Goal: Task Accomplishment & Management: Complete application form

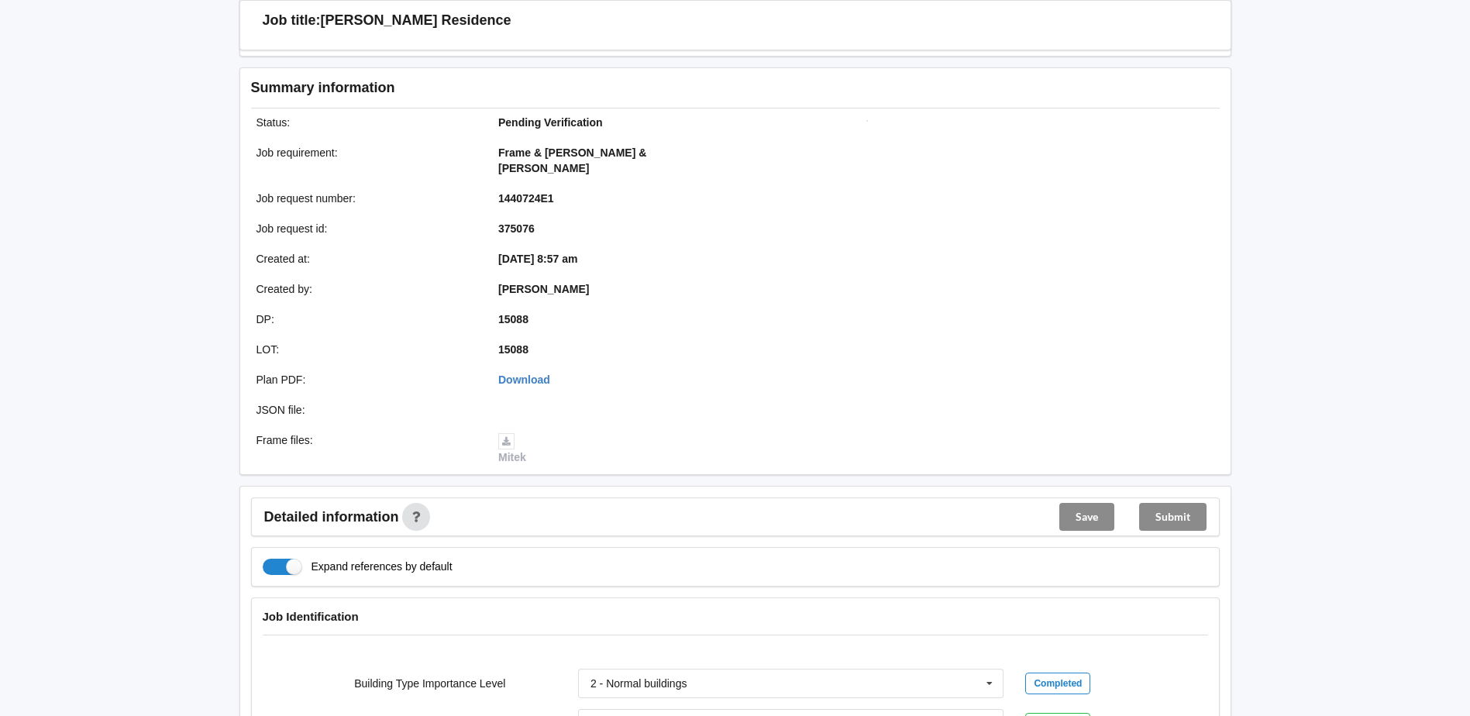
scroll to position [388, 0]
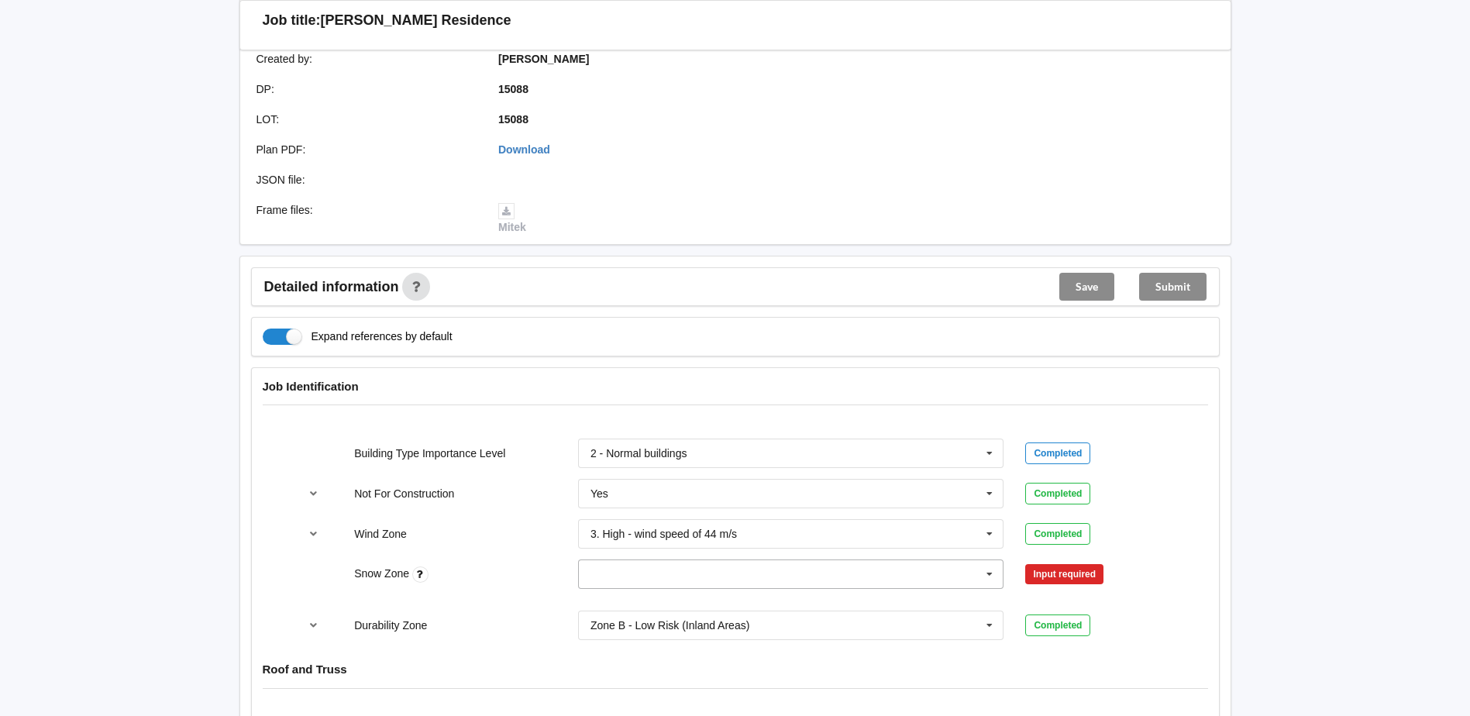
click at [994, 560] on icon at bounding box center [989, 574] width 23 height 29
click at [708, 388] on div "N0" at bounding box center [791, 402] width 425 height 29
click at [1060, 562] on button "Confirm input" at bounding box center [1071, 575] width 92 height 26
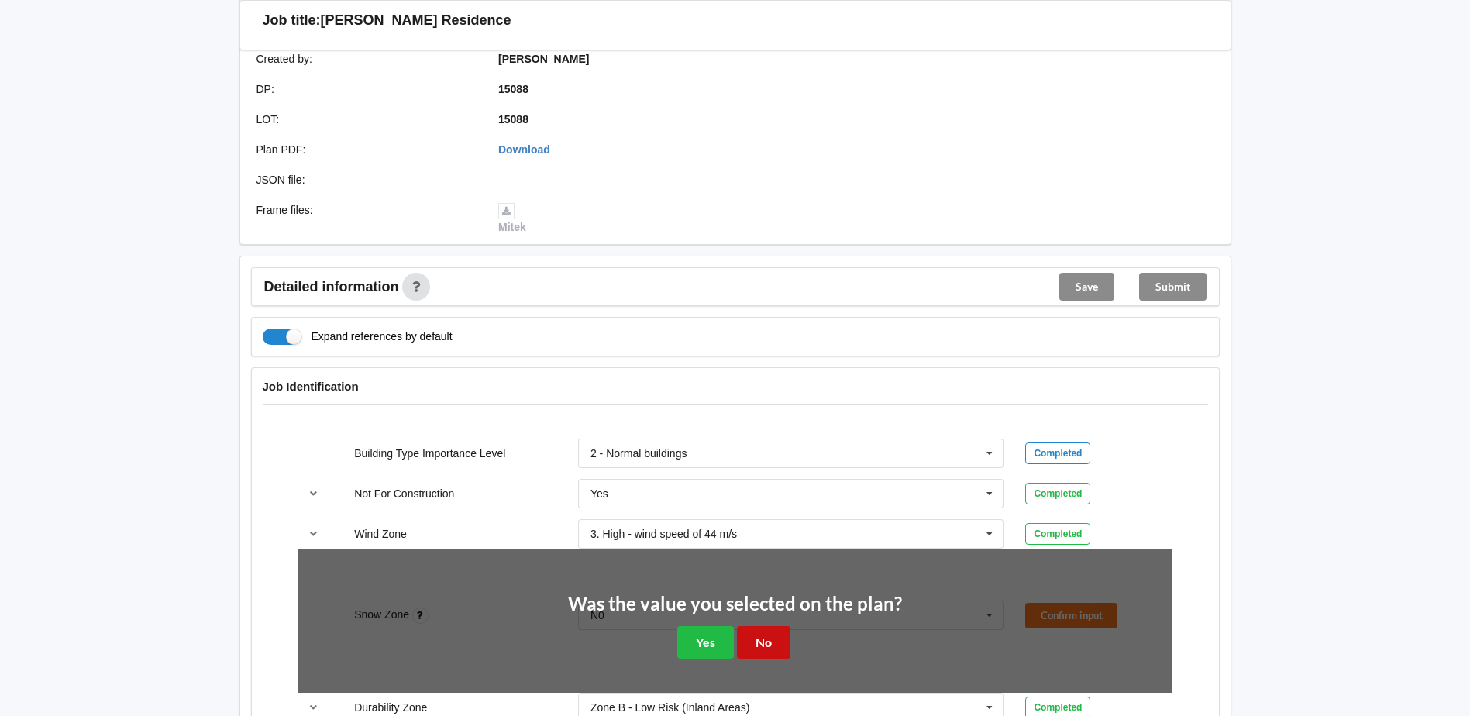
click at [761, 627] on button "No" at bounding box center [763, 642] width 53 height 32
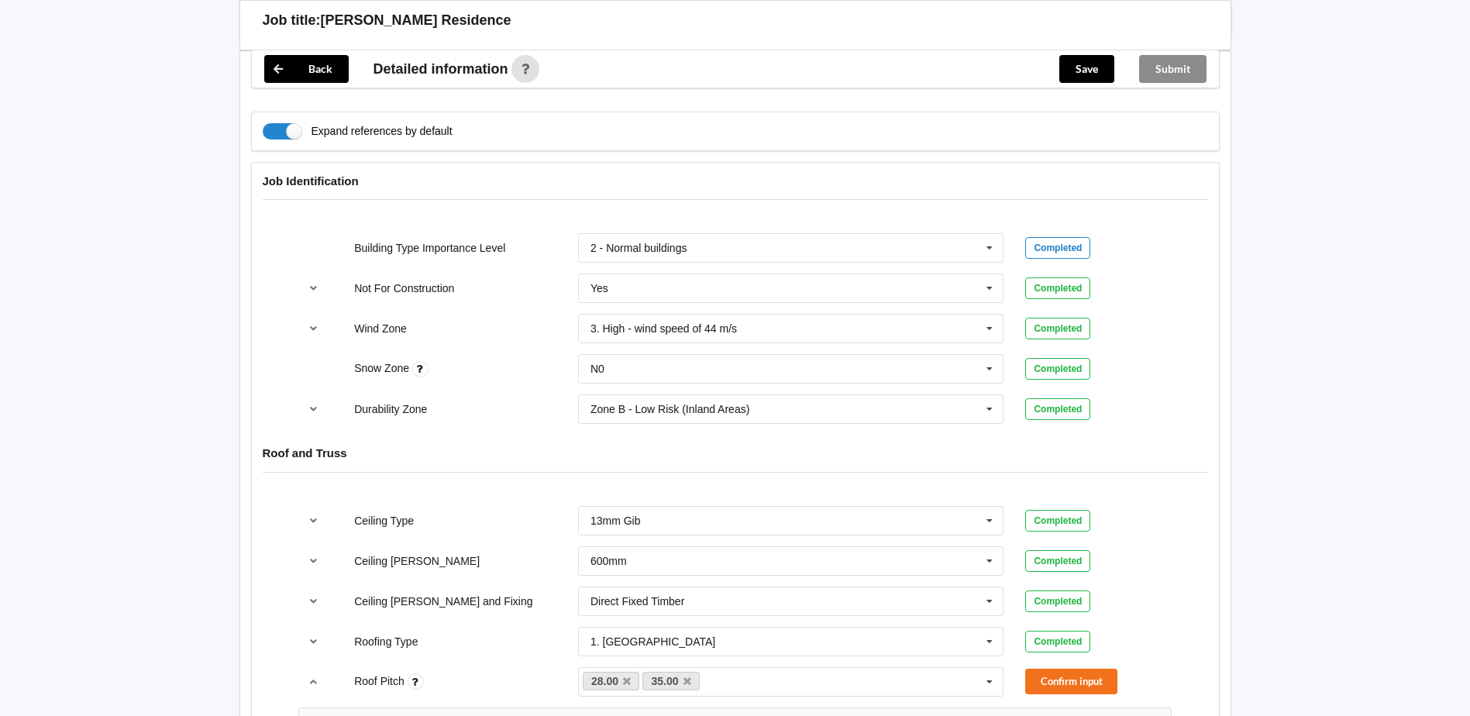
scroll to position [620, 0]
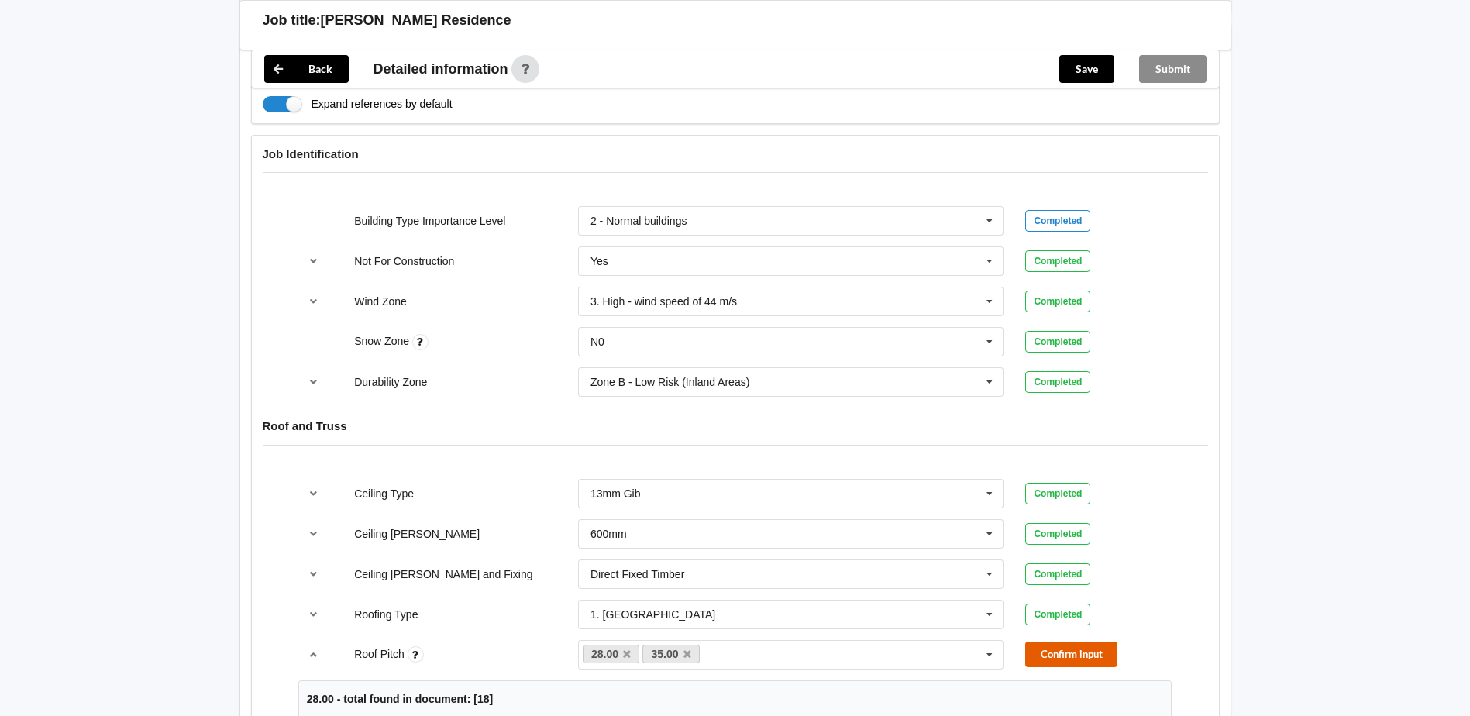
click at [1056, 642] on button "Confirm input" at bounding box center [1071, 655] width 92 height 26
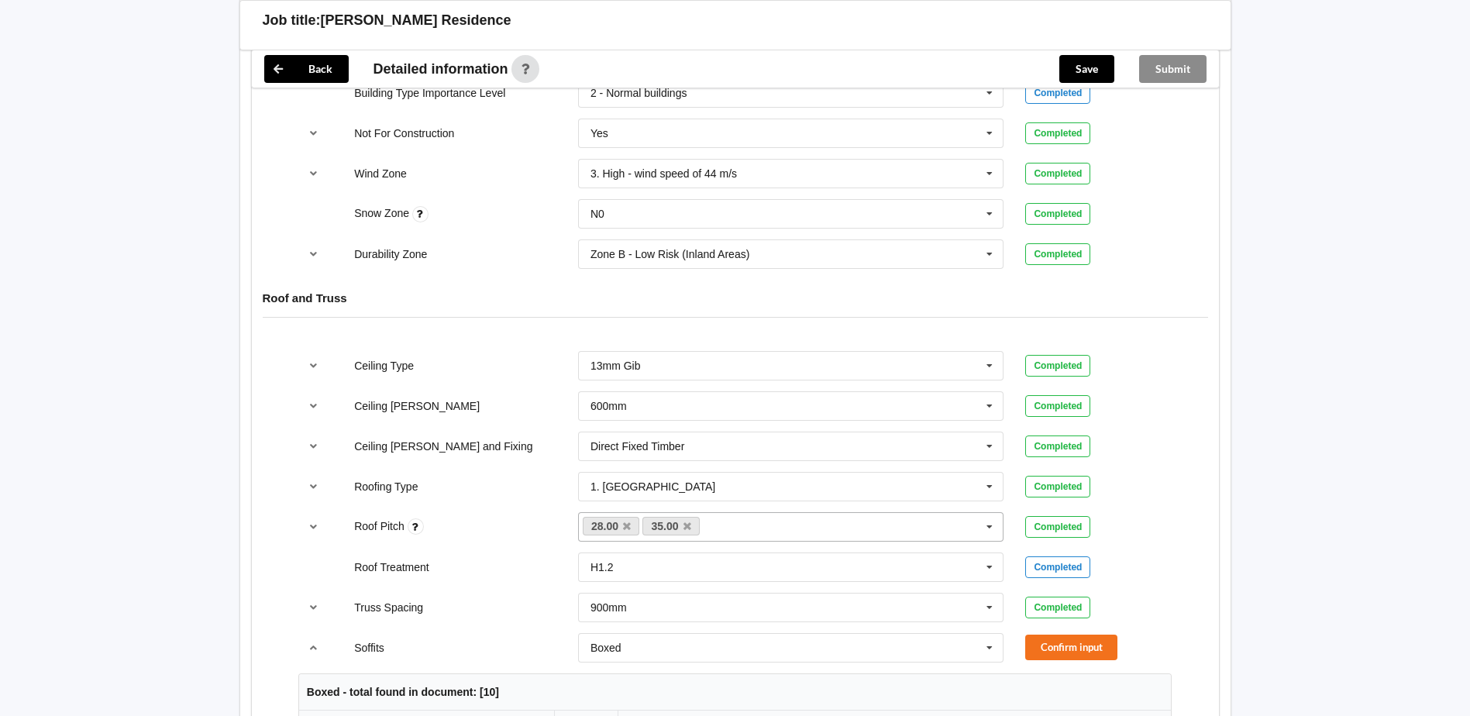
scroll to position [775, 0]
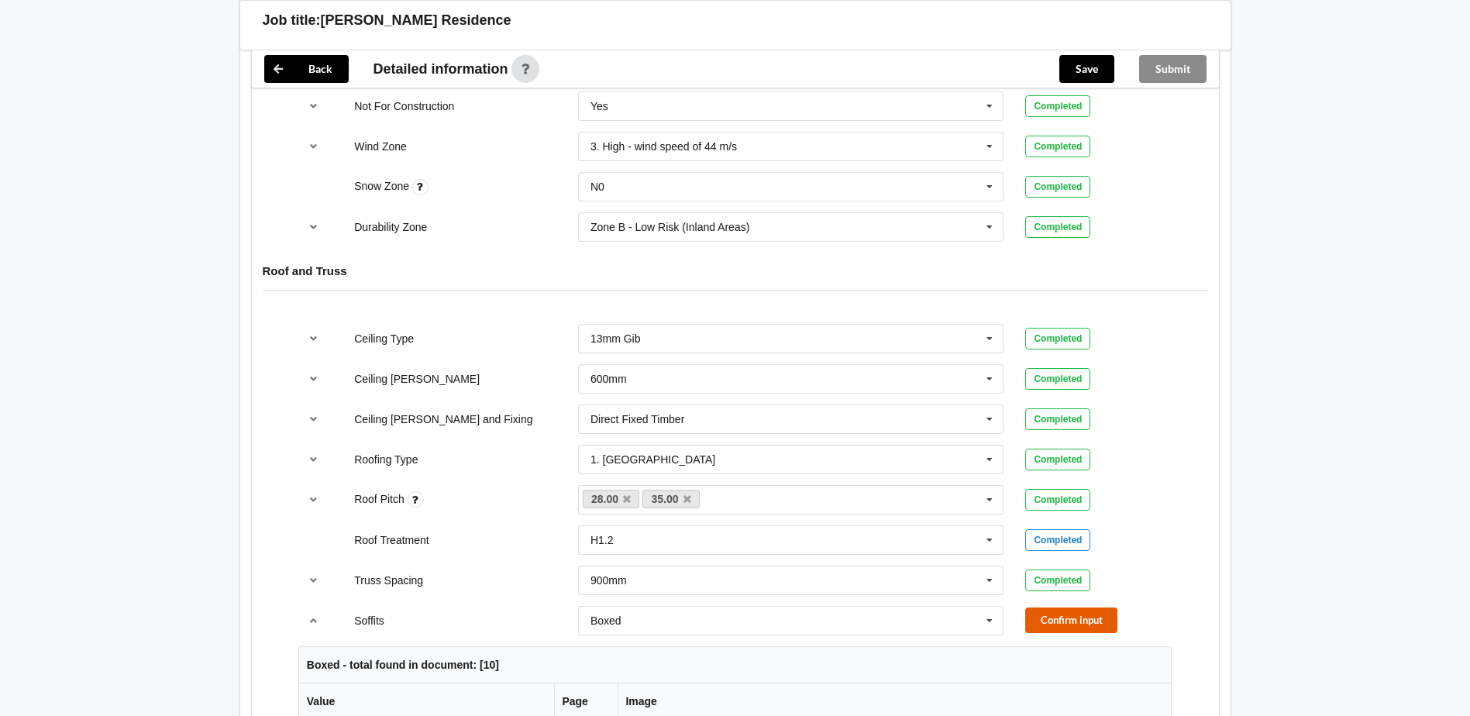
click at [1062, 609] on button "Confirm input" at bounding box center [1071, 621] width 92 height 26
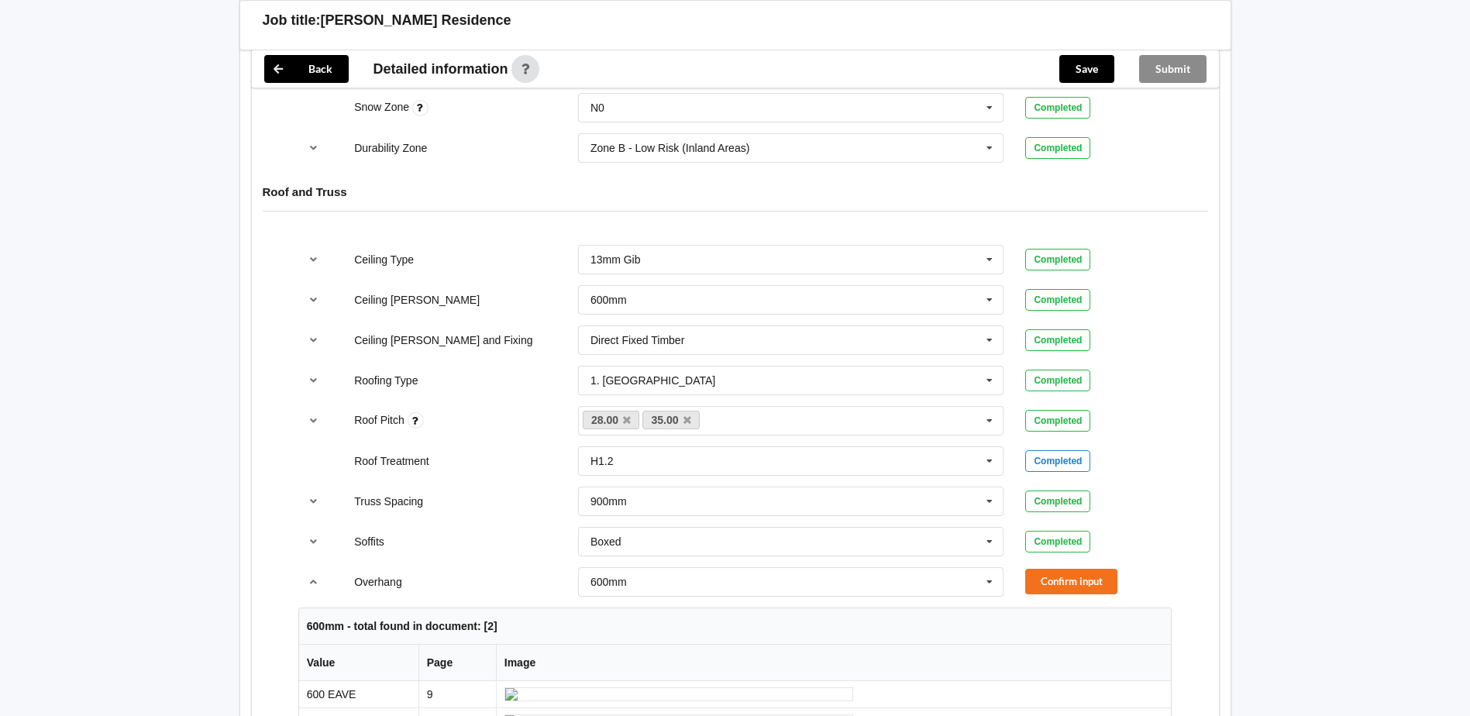
scroll to position [930, 0]
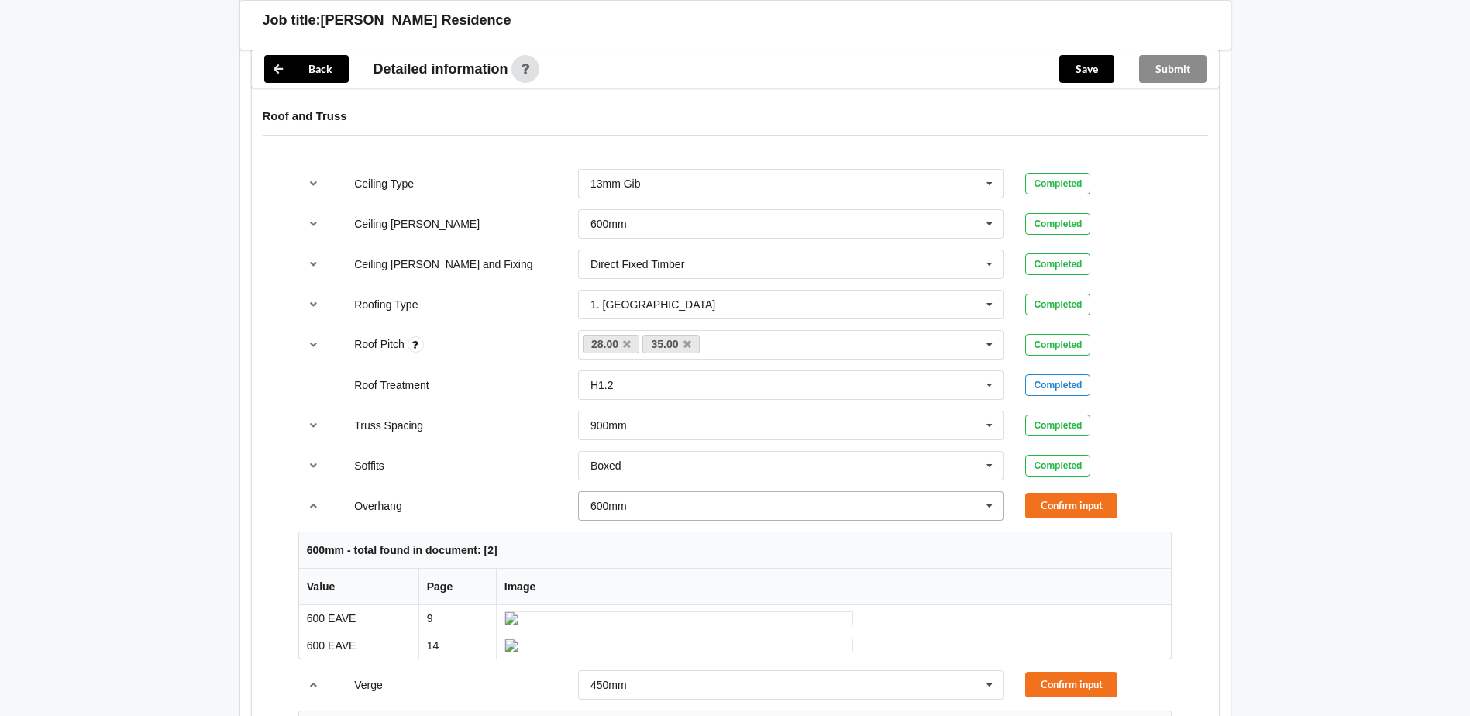
click at [987, 492] on icon at bounding box center [989, 506] width 23 height 29
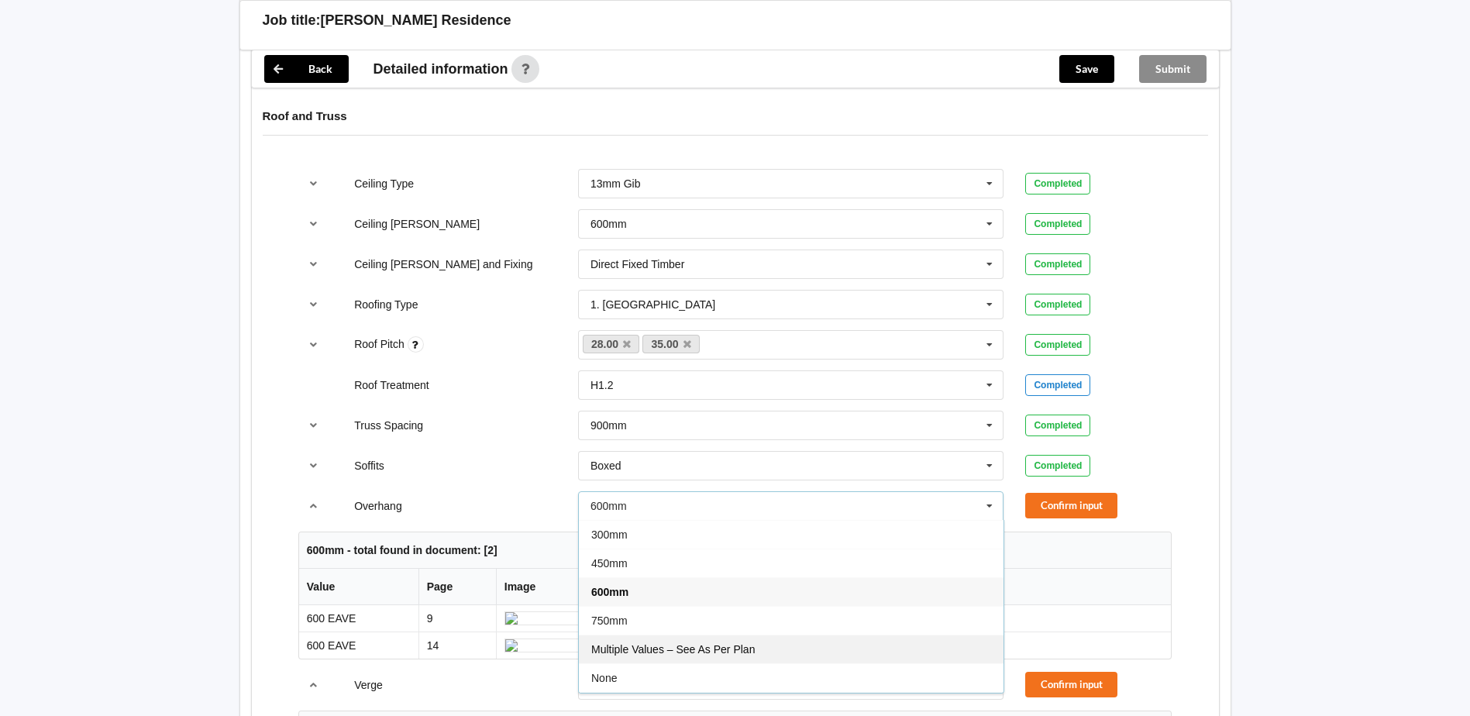
click at [789, 639] on div "Multiple Values – See As Per Plan" at bounding box center [791, 649] width 425 height 29
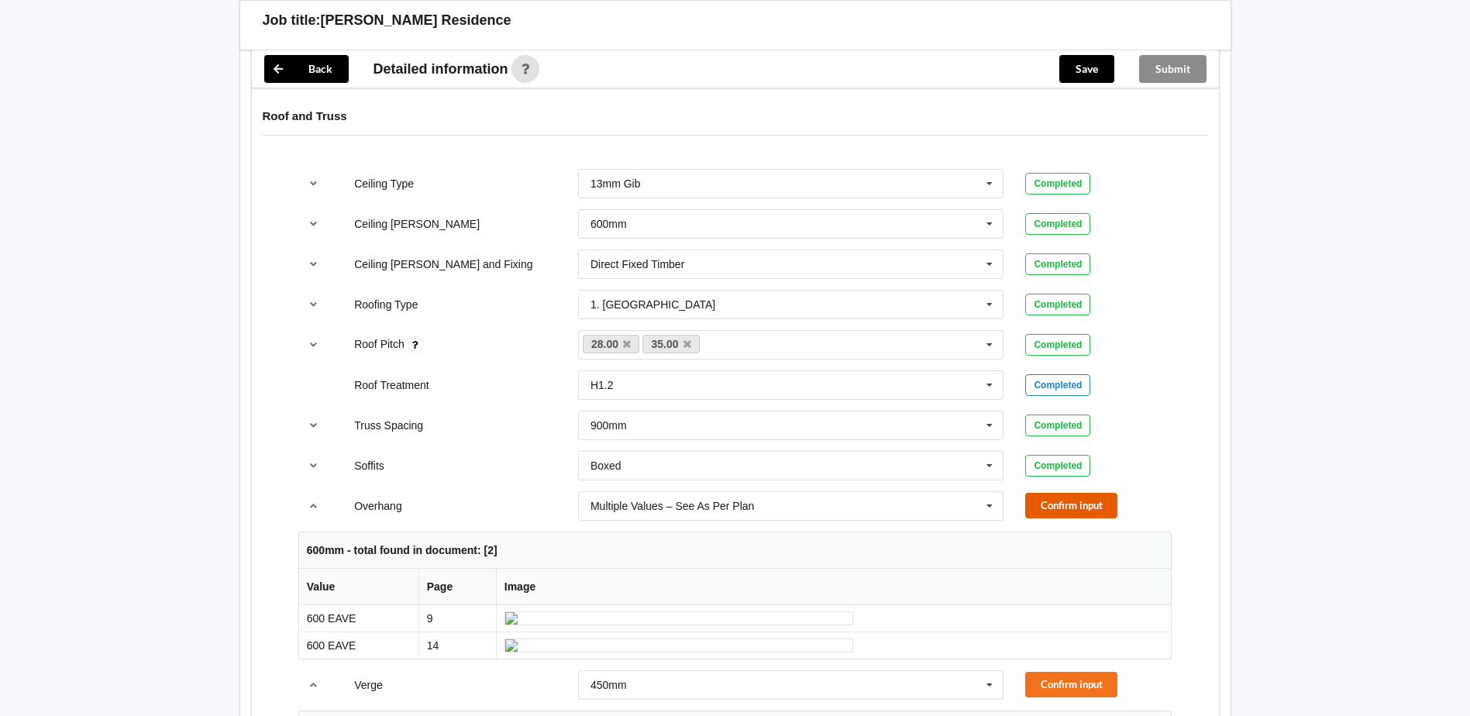
click at [1045, 493] on button "Confirm input" at bounding box center [1071, 506] width 92 height 26
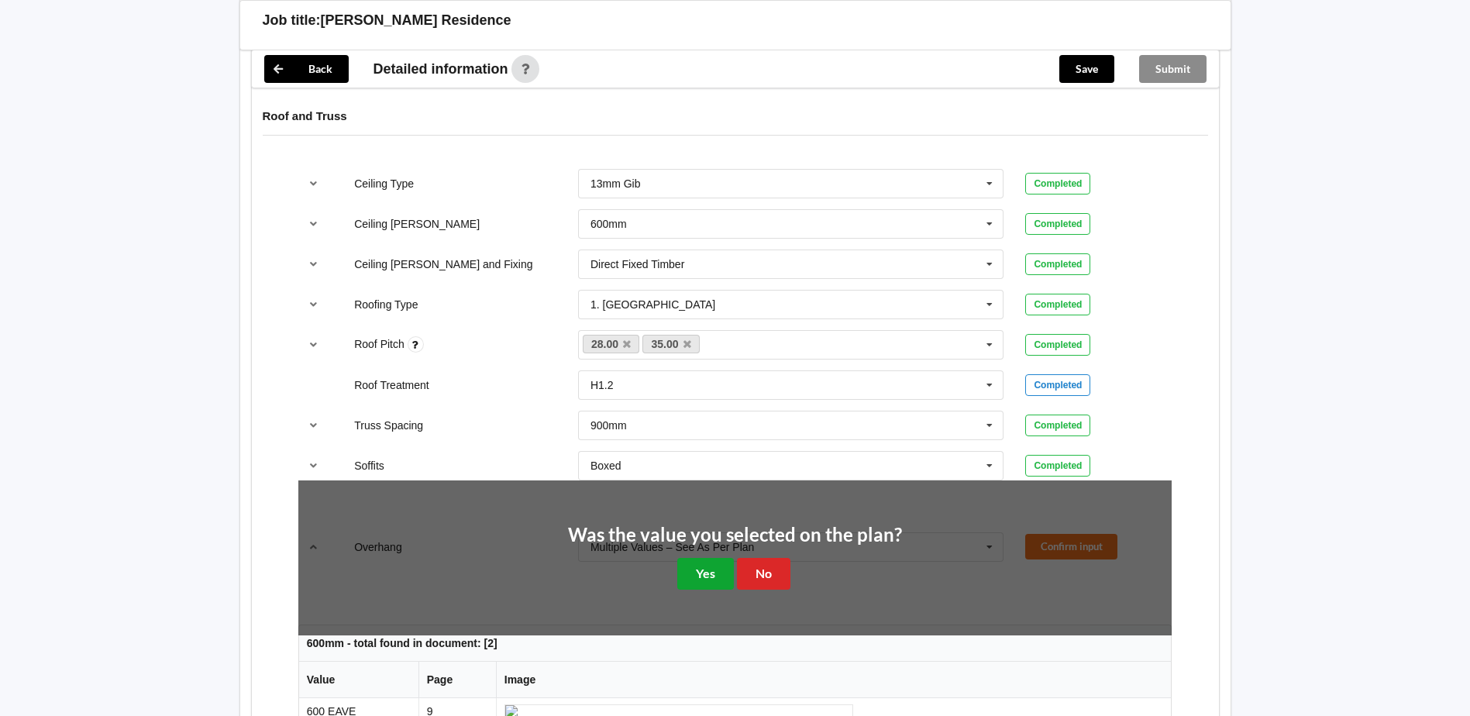
click at [708, 558] on button "Yes" at bounding box center [705, 574] width 57 height 32
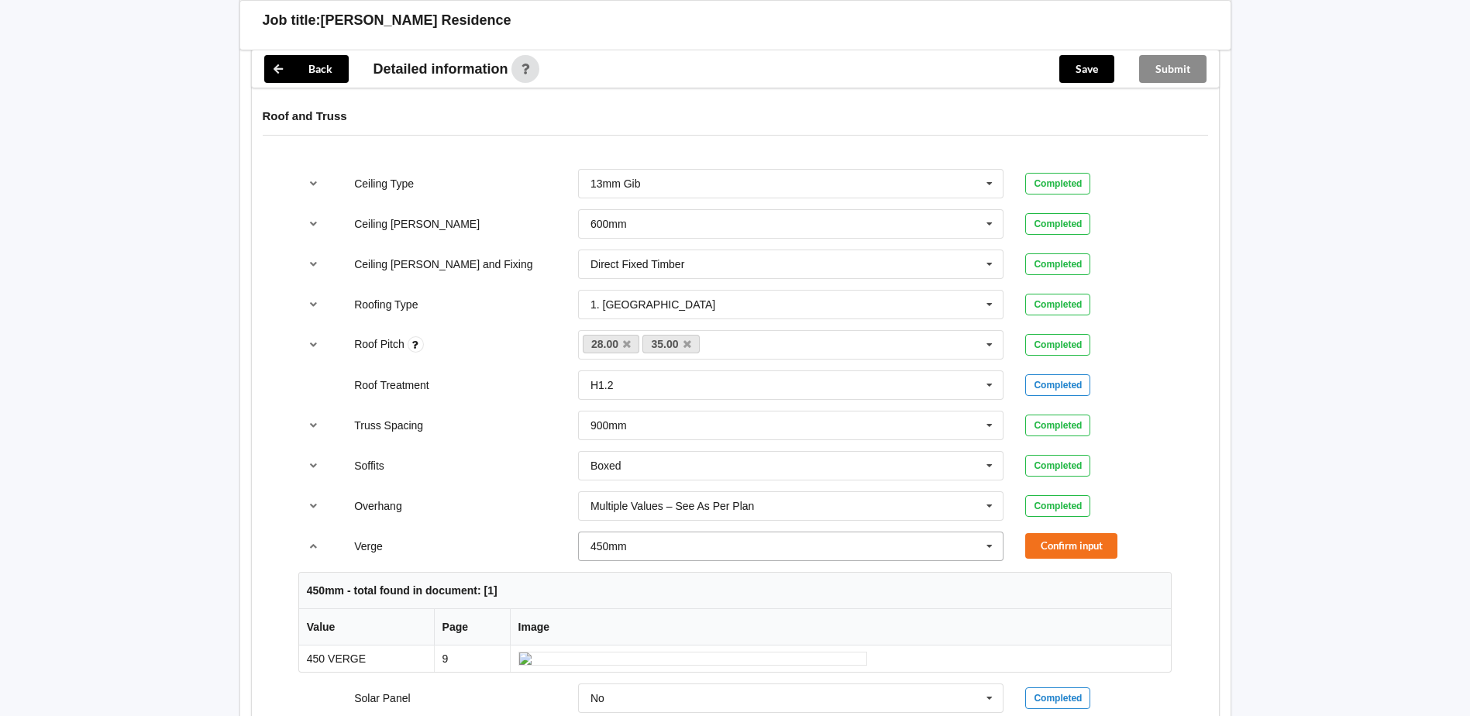
click at [986, 532] on icon at bounding box center [989, 546] width 23 height 29
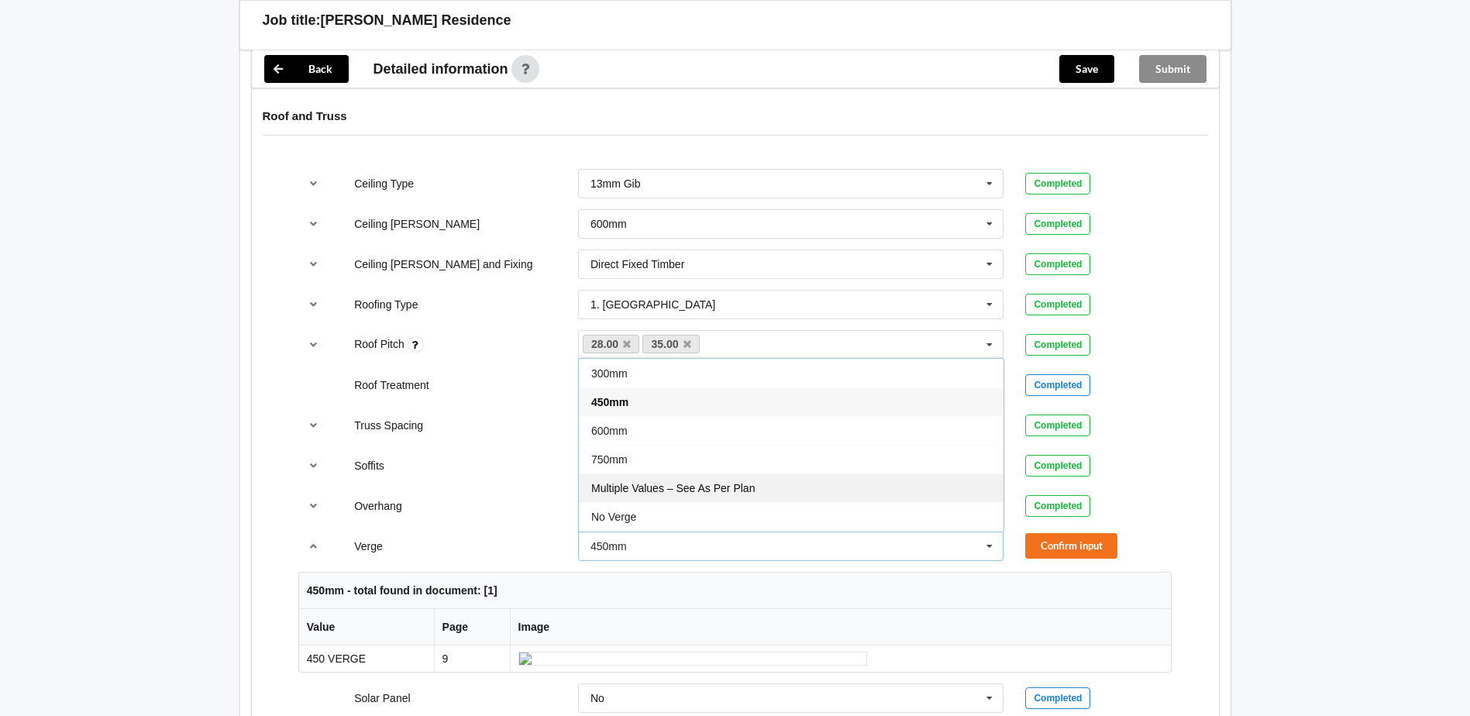
click at [814, 474] on div "Multiple Values – See As Per Plan" at bounding box center [791, 488] width 425 height 29
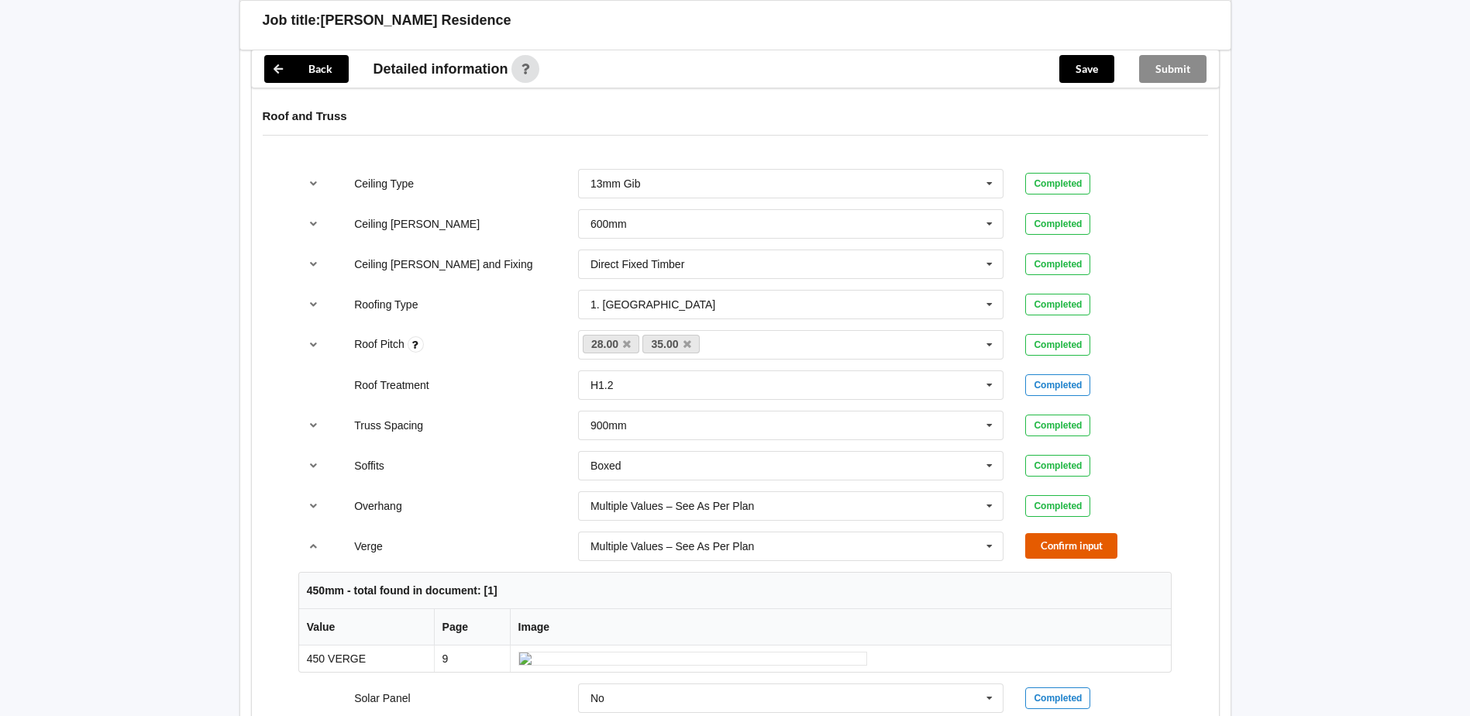
click at [1048, 533] on button "Confirm input" at bounding box center [1071, 546] width 92 height 26
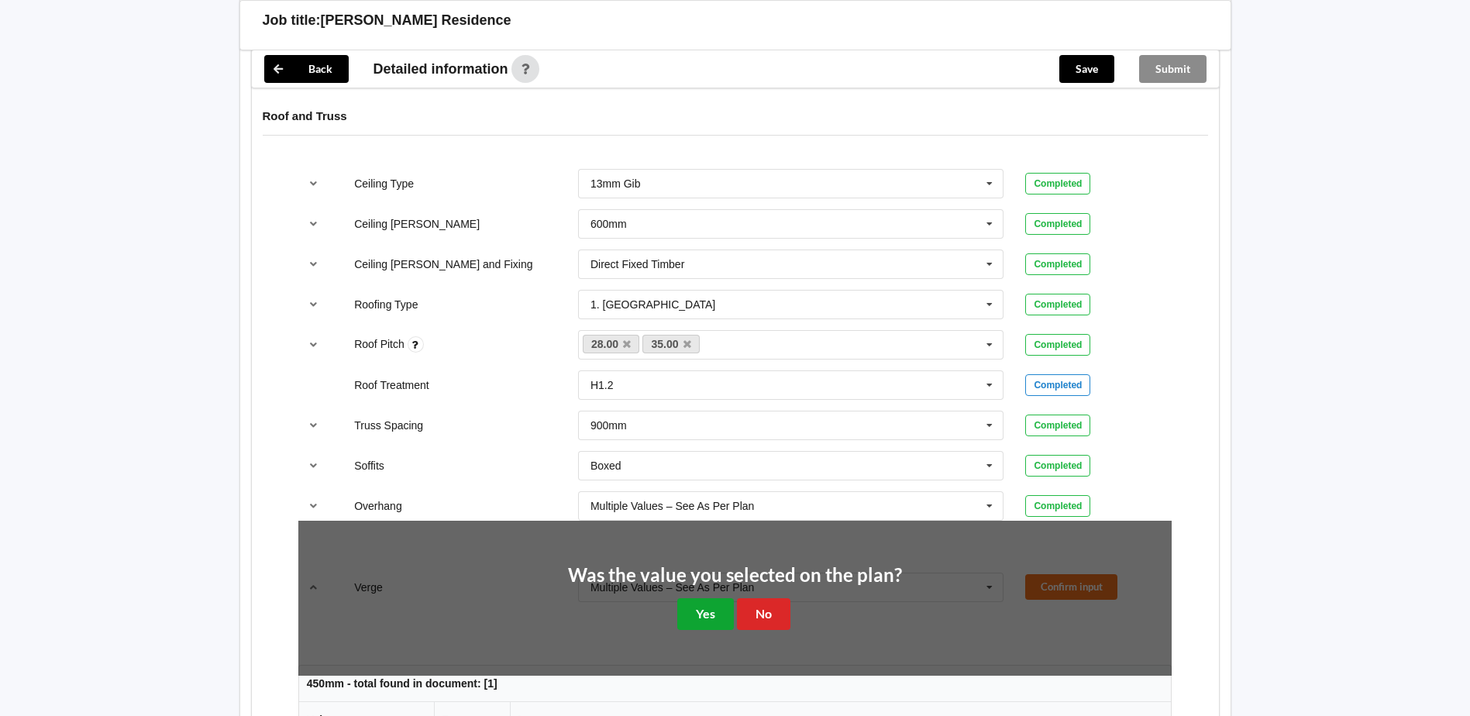
click at [724, 598] on button "Yes" at bounding box center [705, 614] width 57 height 32
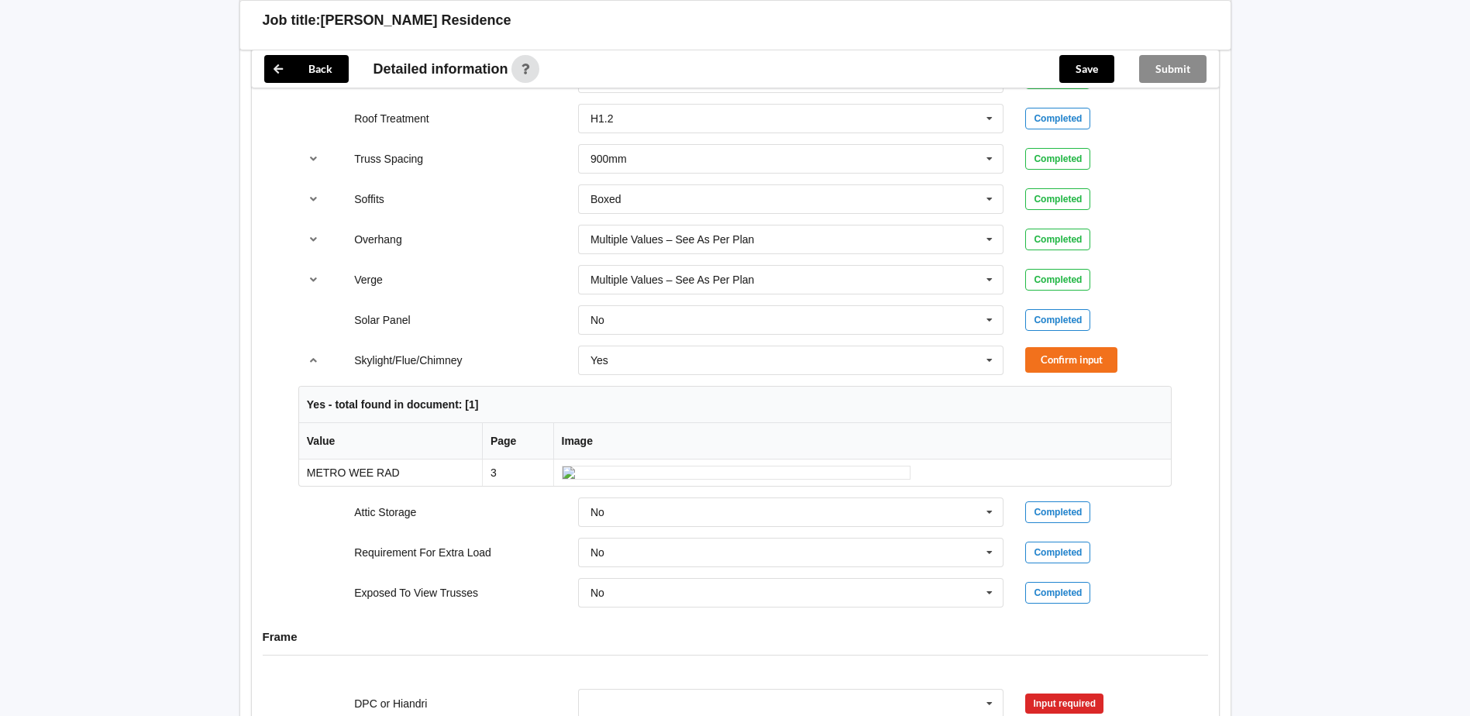
scroll to position [1240, 0]
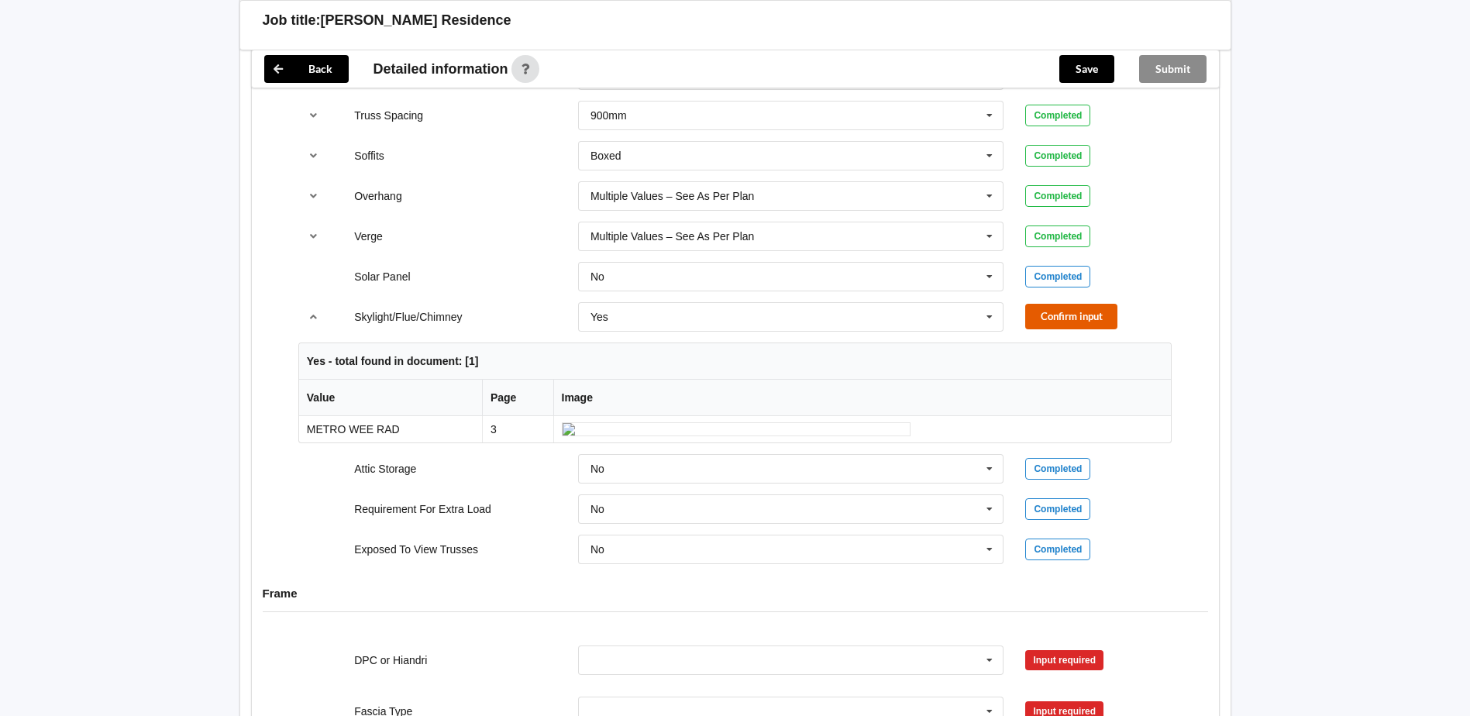
click at [1046, 304] on button "Confirm input" at bounding box center [1071, 317] width 92 height 26
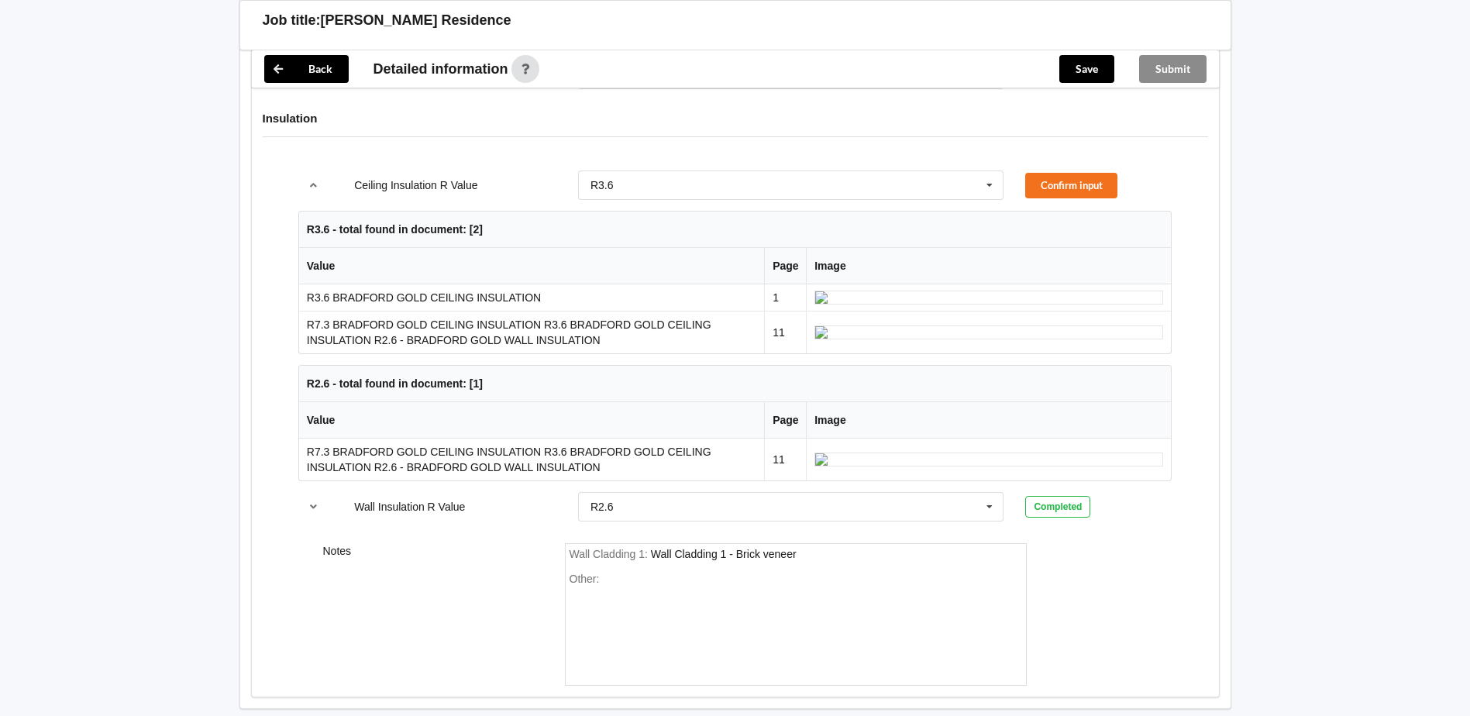
scroll to position [2535, 0]
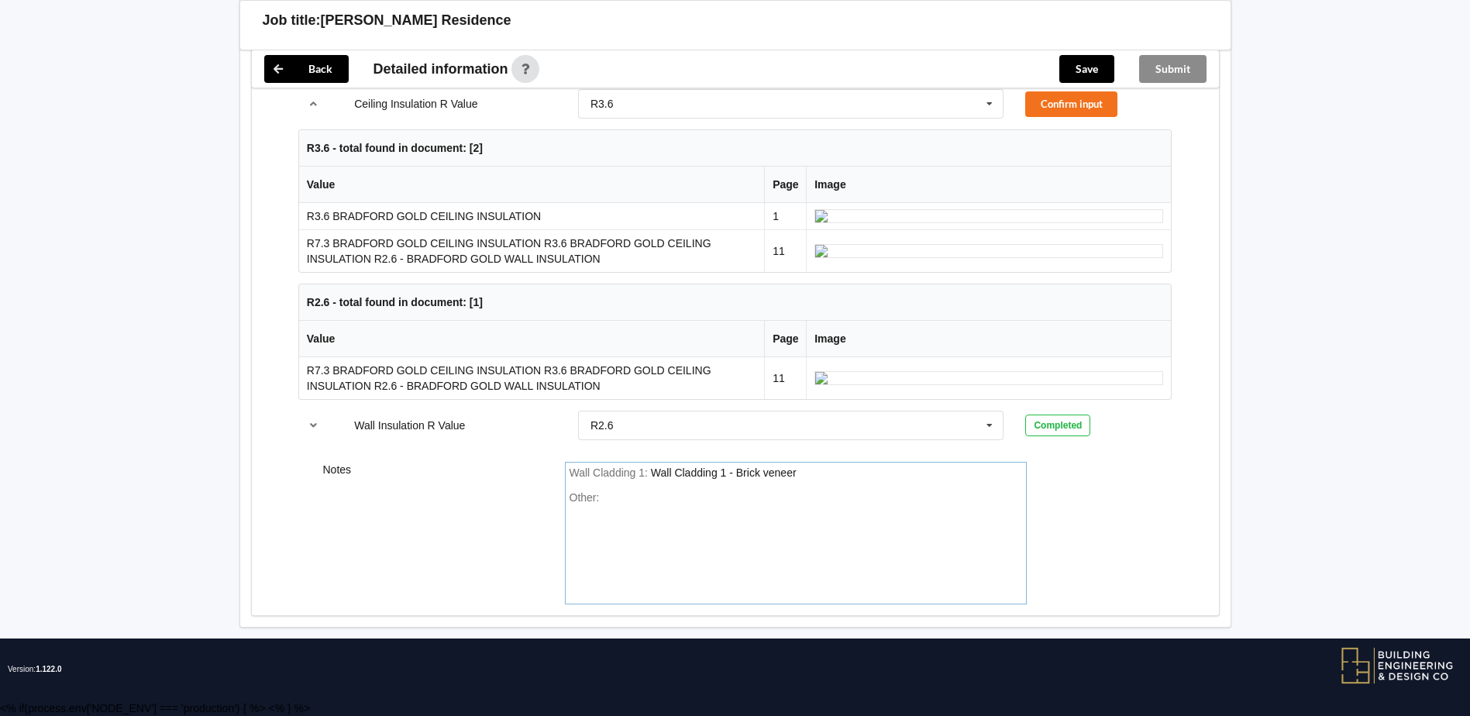
click at [815, 477] on div "Wall Cladding 1 : Wall Cladding 1 - Brick veneer" at bounding box center [796, 474] width 453 height 14
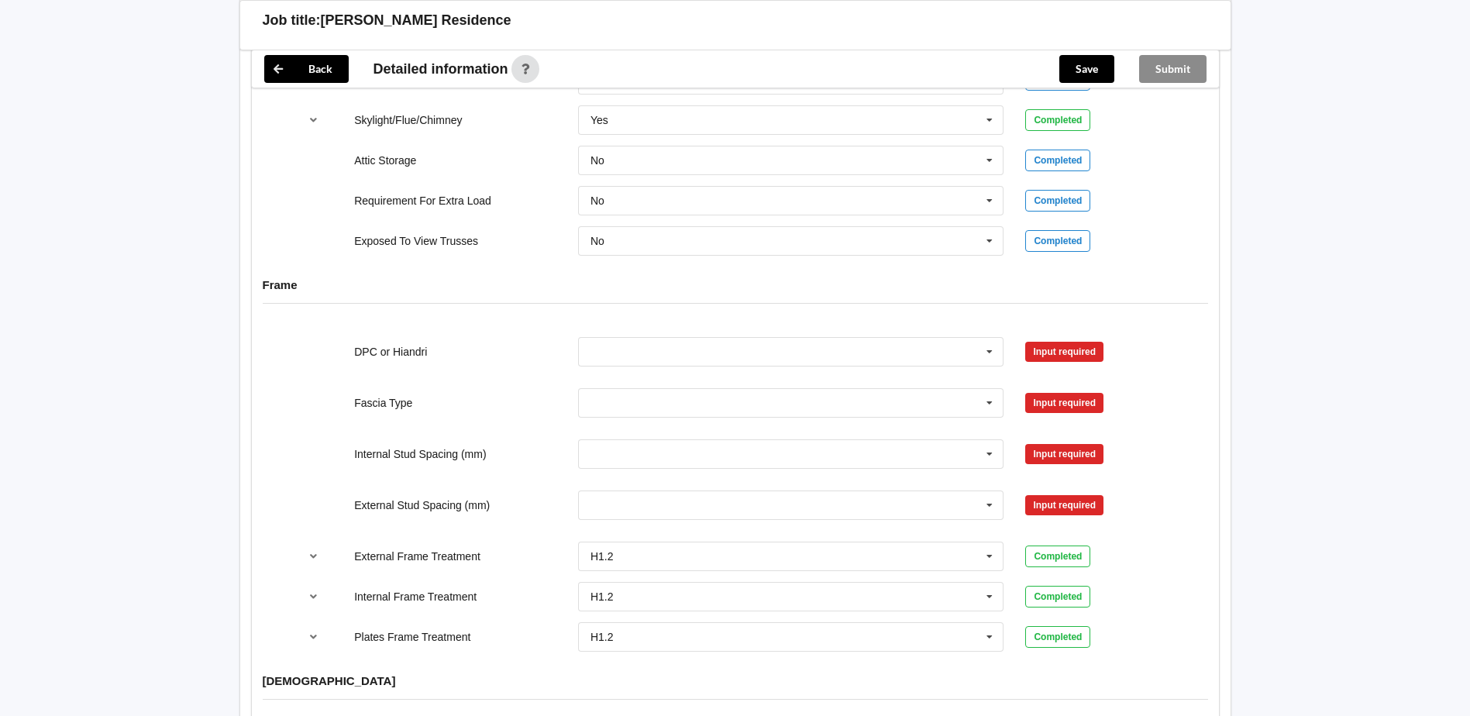
scroll to position [1450, 0]
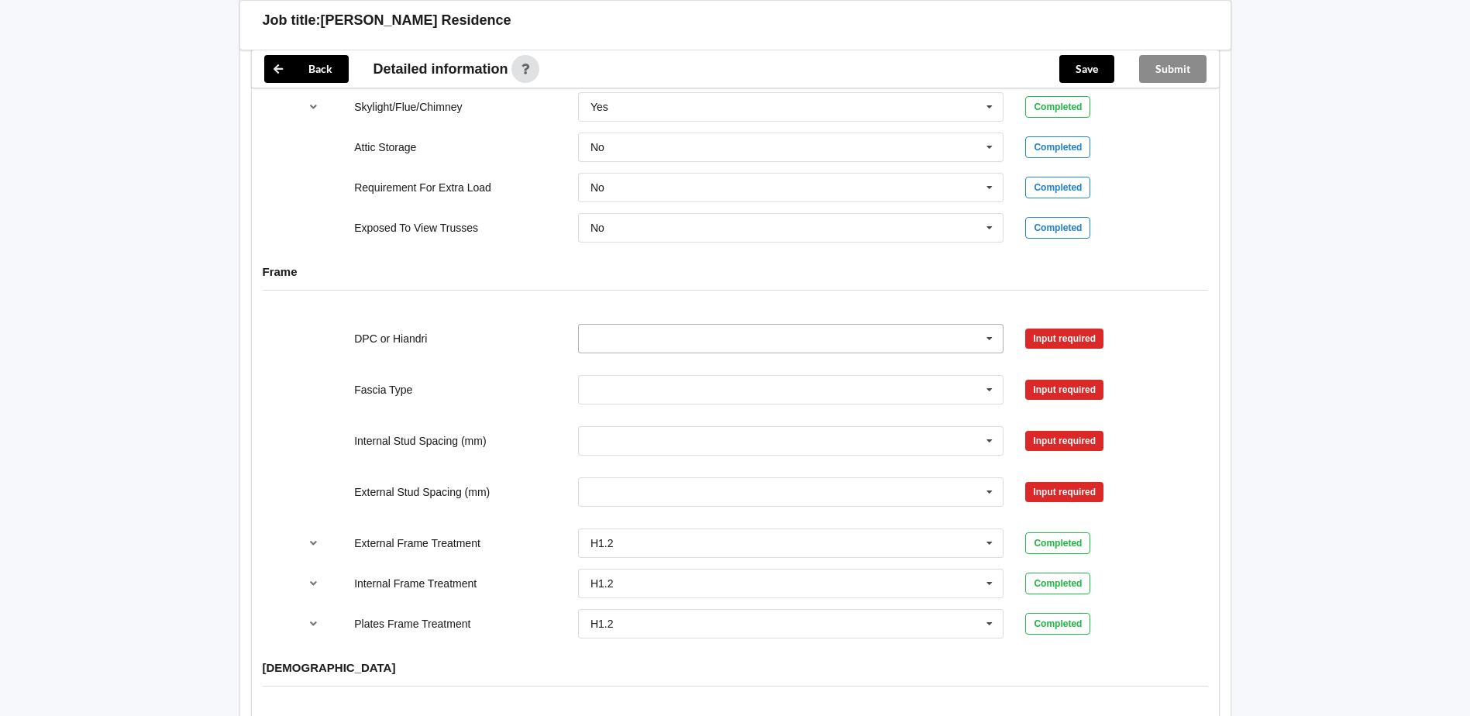
click at [985, 325] on icon at bounding box center [989, 339] width 23 height 29
click at [872, 353] on div "DPC Fitted" at bounding box center [791, 367] width 425 height 29
click at [1046, 326] on button "Confirm input" at bounding box center [1071, 339] width 92 height 26
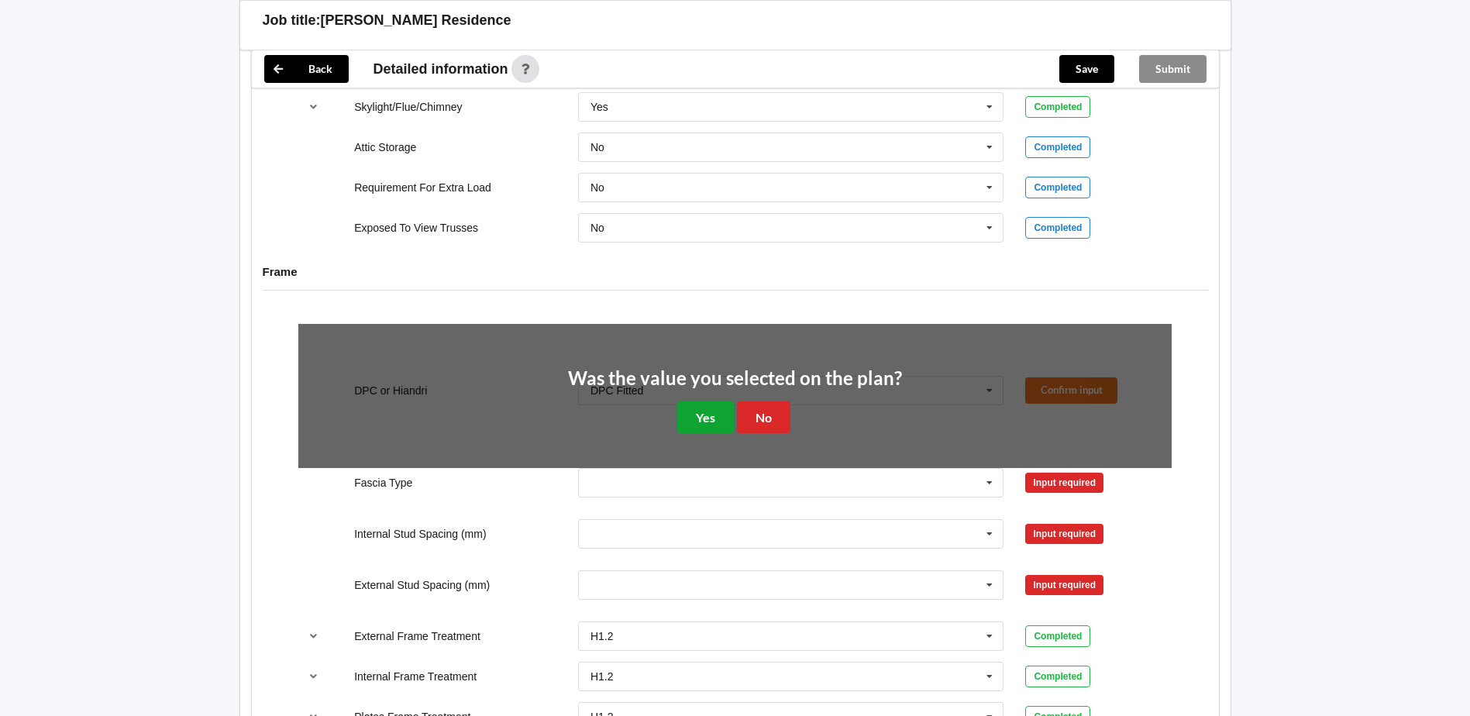
click at [700, 402] on button "Yes" at bounding box center [705, 418] width 57 height 32
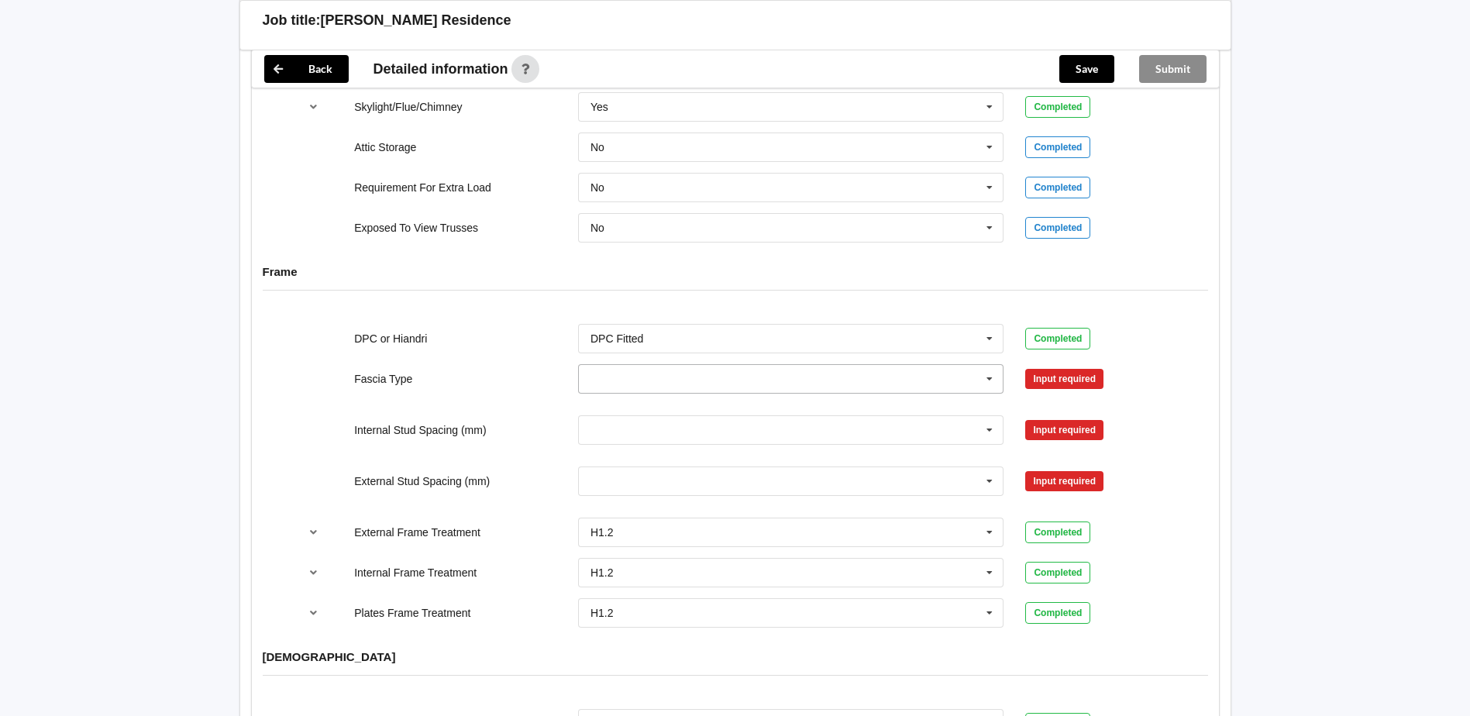
click at [997, 365] on icon at bounding box center [989, 379] width 23 height 29
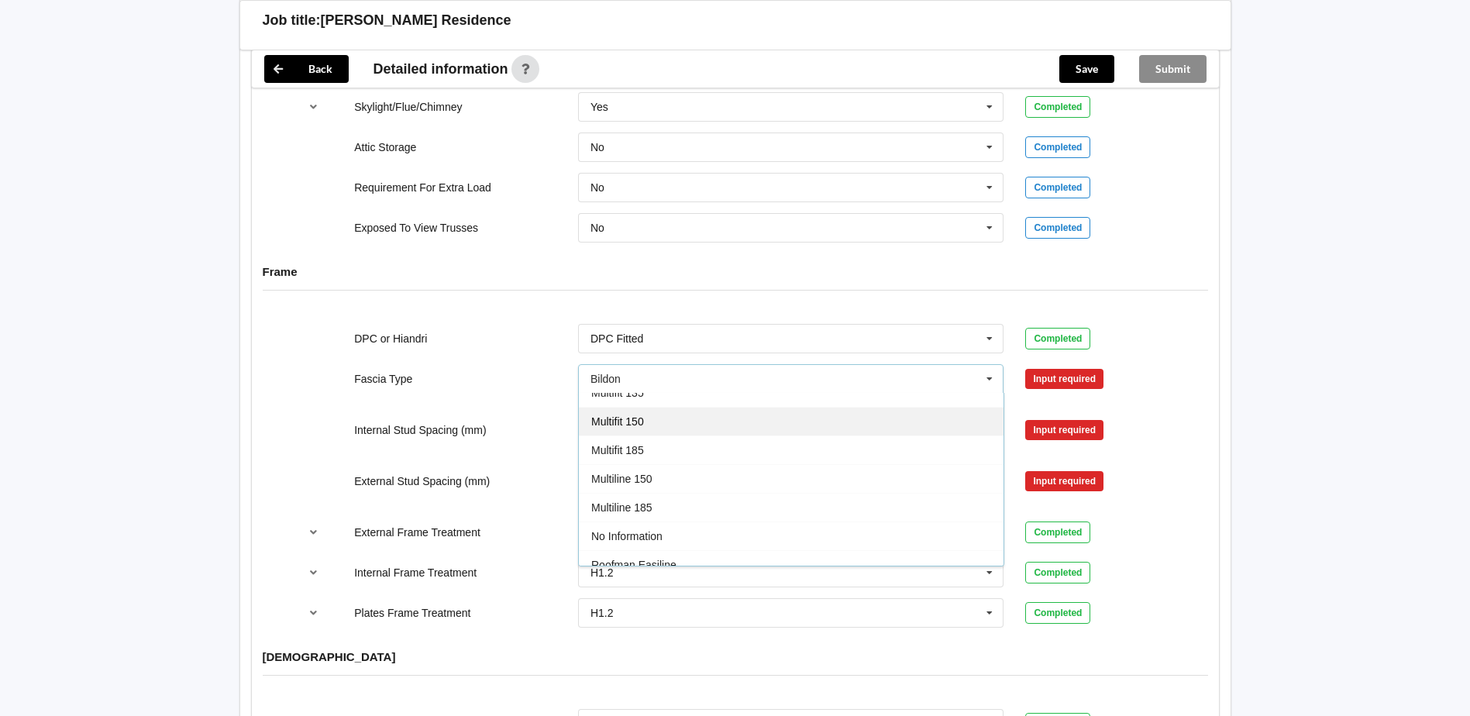
click at [773, 407] on div "Multifit 150" at bounding box center [791, 421] width 425 height 29
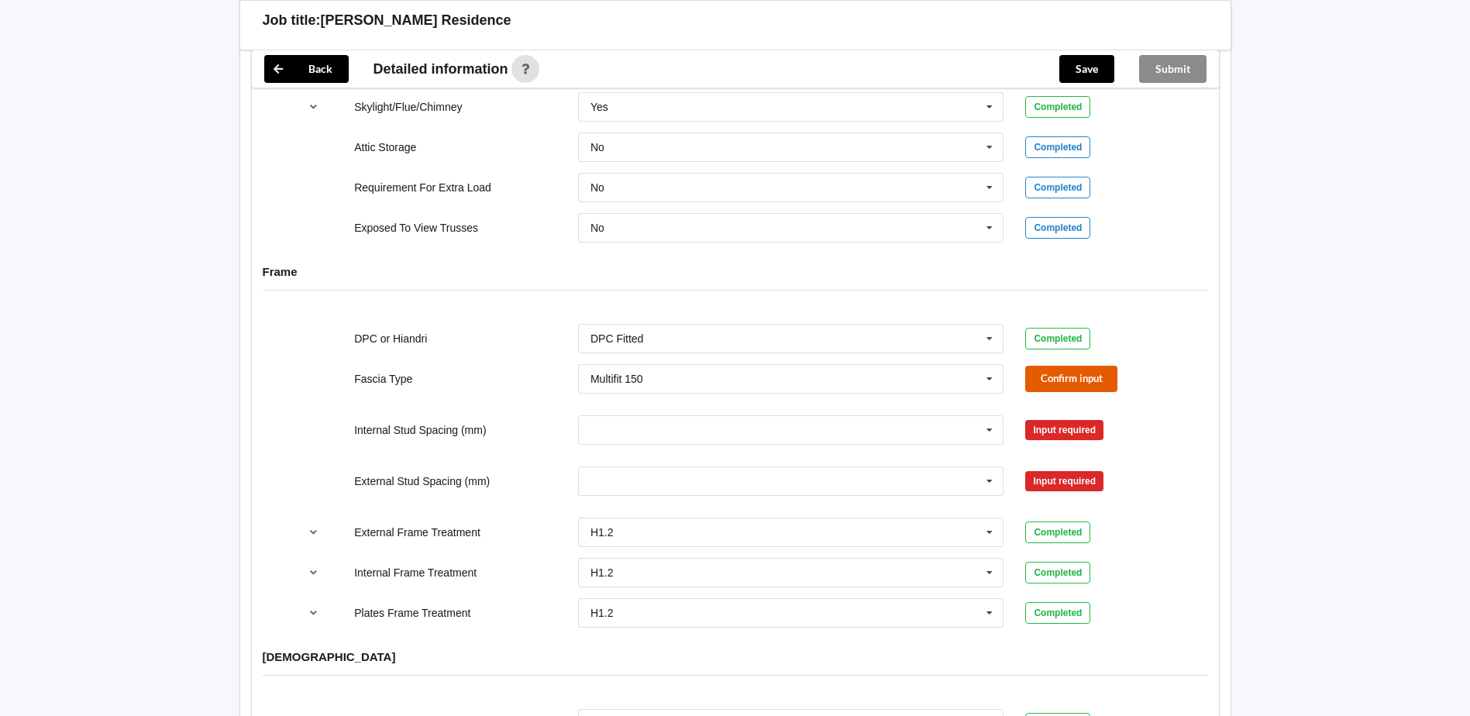
click at [1076, 367] on button "Confirm input" at bounding box center [1071, 379] width 92 height 26
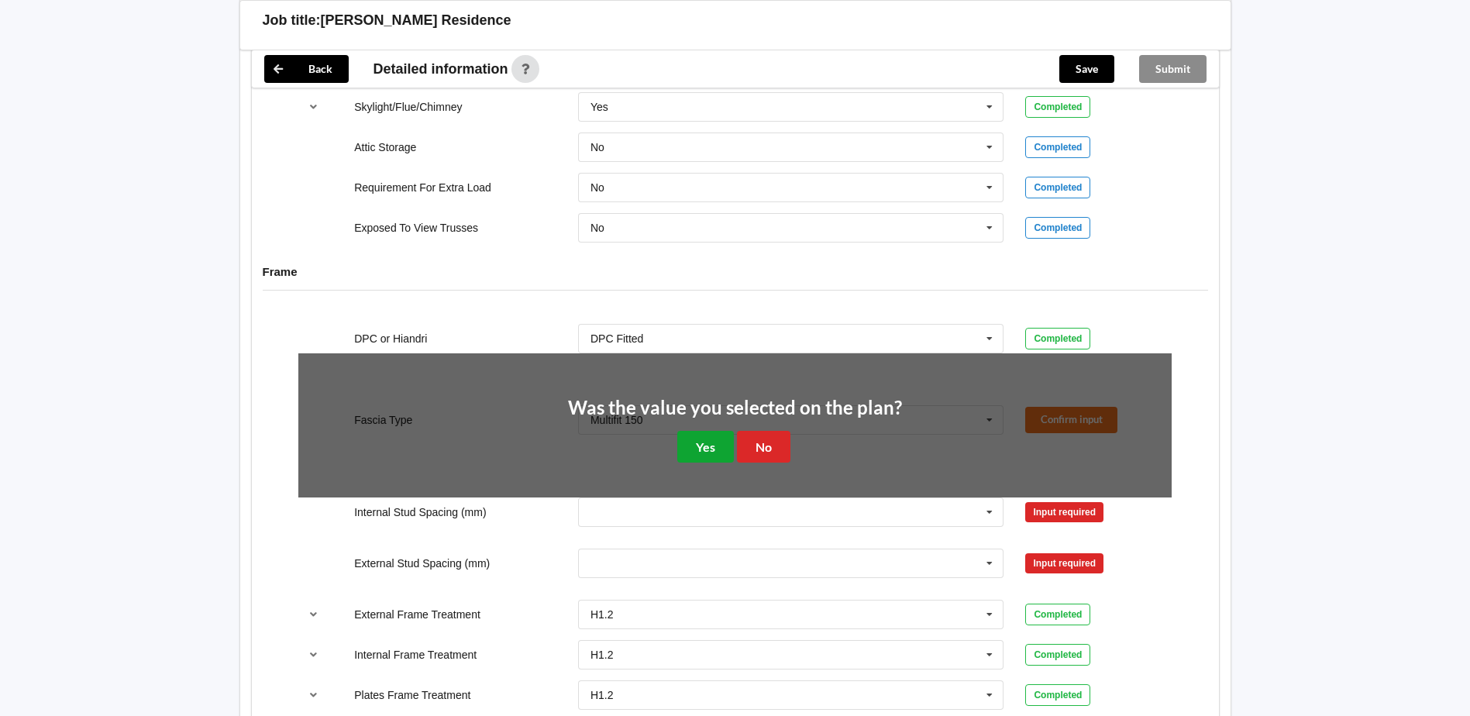
click at [703, 431] on button "Yes" at bounding box center [705, 447] width 57 height 32
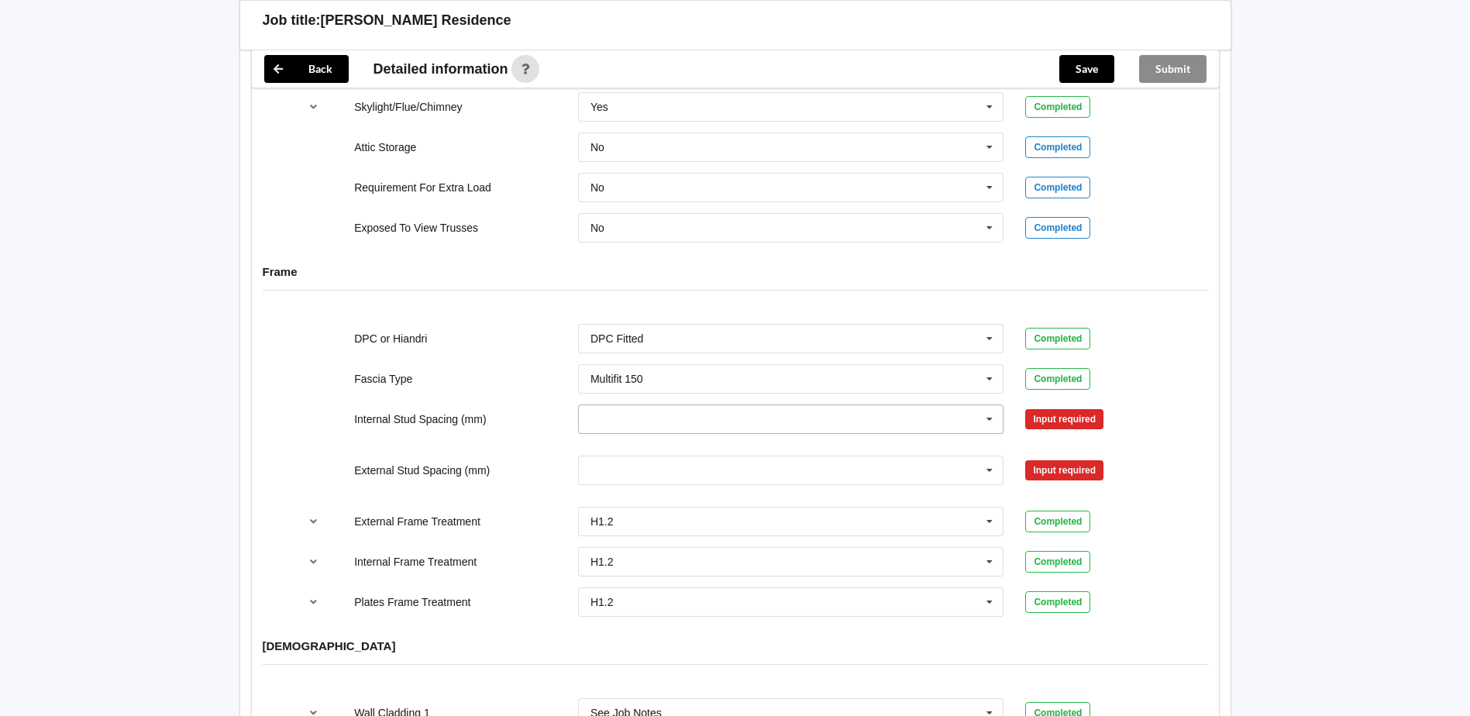
click at [985, 405] on icon at bounding box center [989, 419] width 23 height 29
click at [788, 577] on div "Multiple Values – See As Per Plan" at bounding box center [791, 591] width 425 height 29
click at [1067, 406] on button "Confirm input" at bounding box center [1071, 419] width 92 height 26
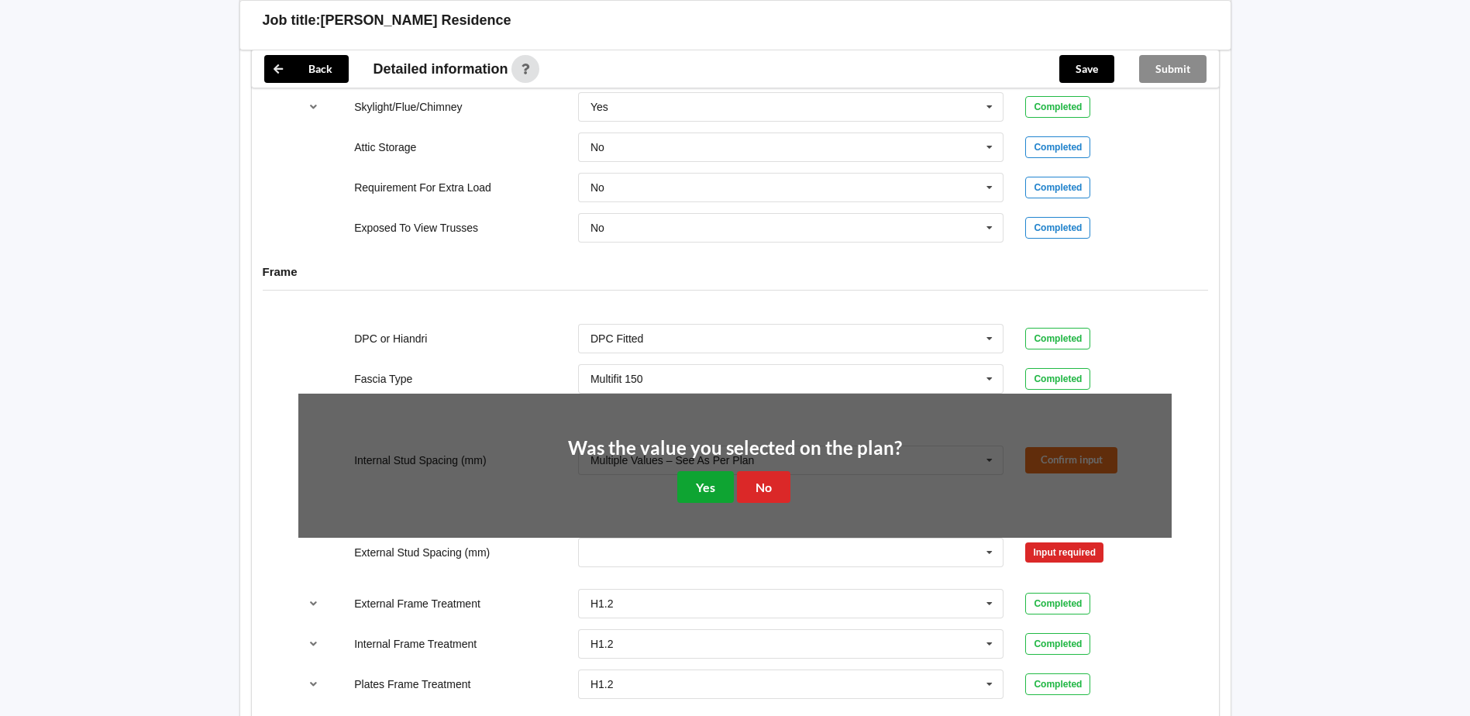
click at [708, 472] on button "Yes" at bounding box center [705, 487] width 57 height 32
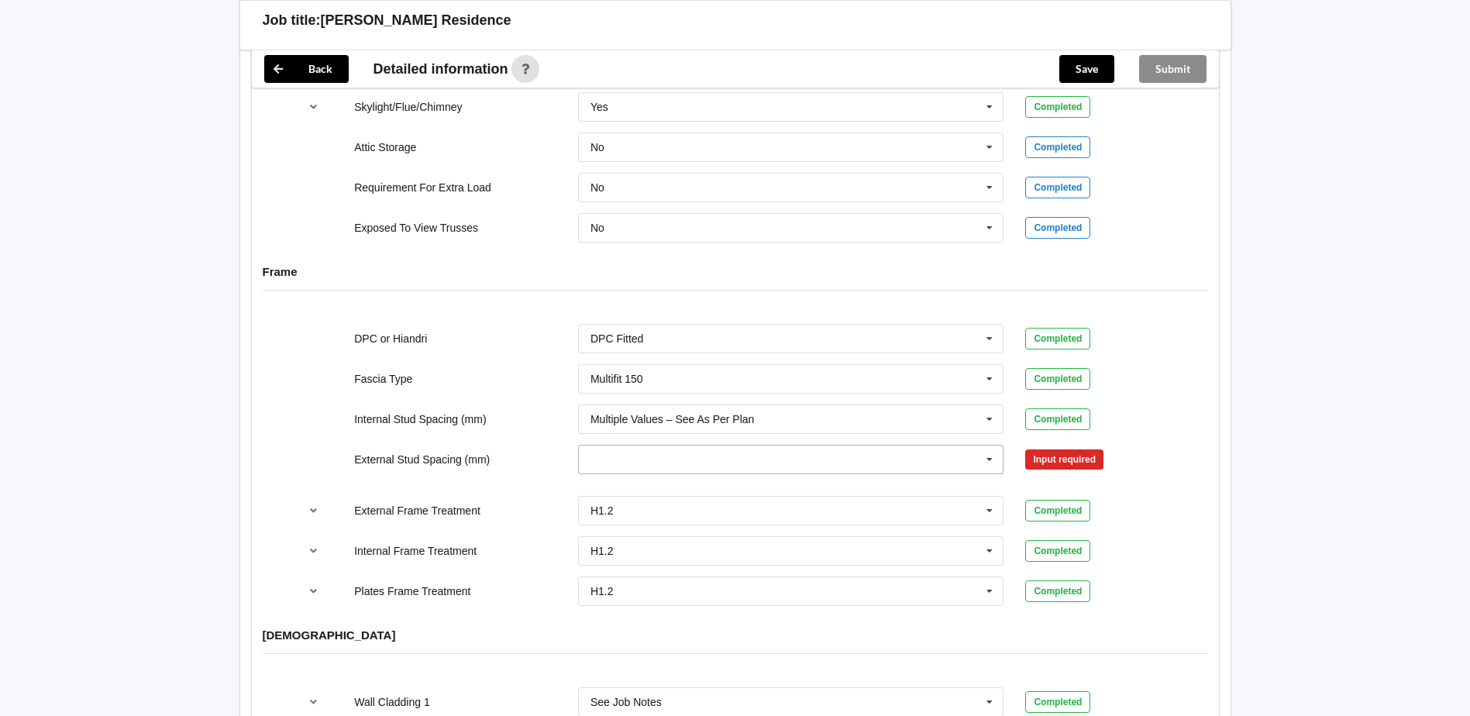
click at [991, 446] on icon at bounding box center [989, 460] width 23 height 29
click at [774, 565] on div "Multiple Values – See As Per Plan" at bounding box center [791, 574] width 425 height 29
click at [1057, 446] on button "Confirm input" at bounding box center [1071, 459] width 92 height 26
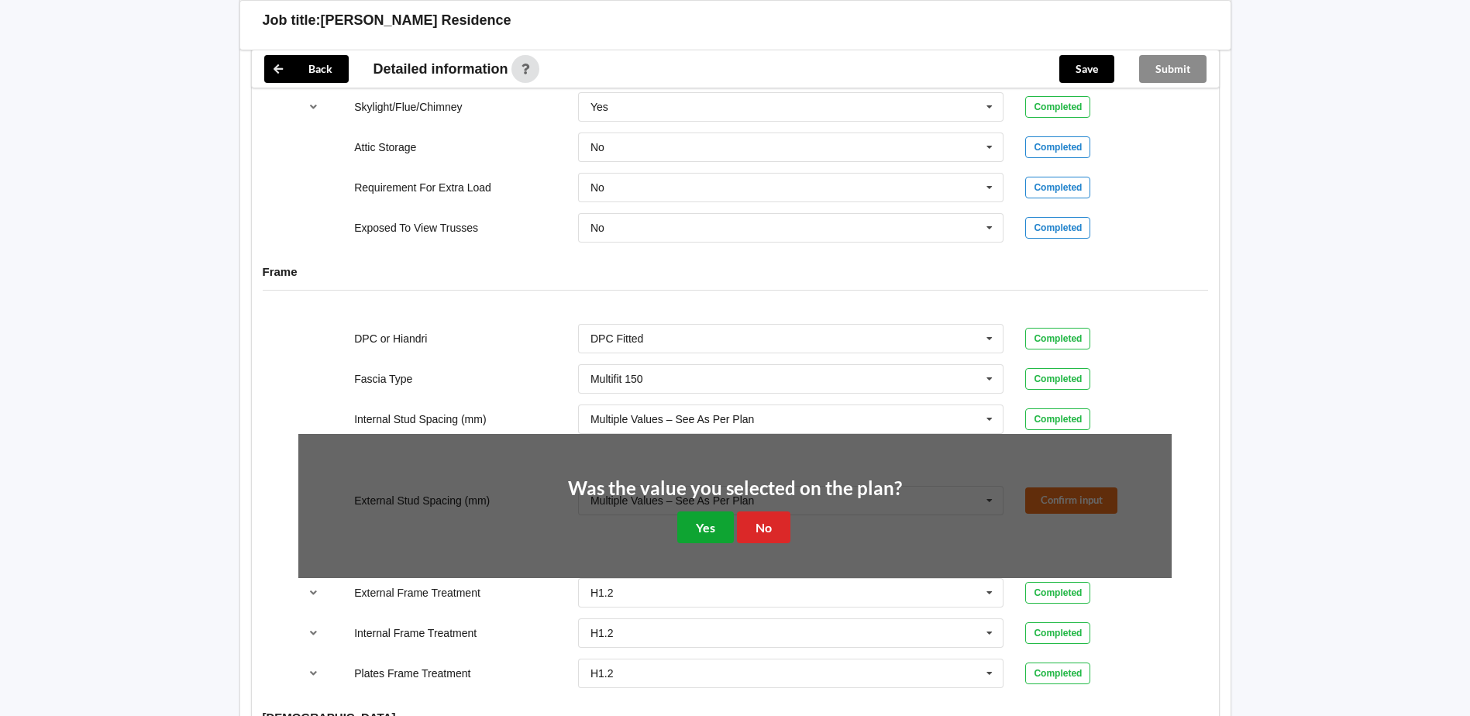
click at [701, 517] on button "Yes" at bounding box center [705, 528] width 57 height 32
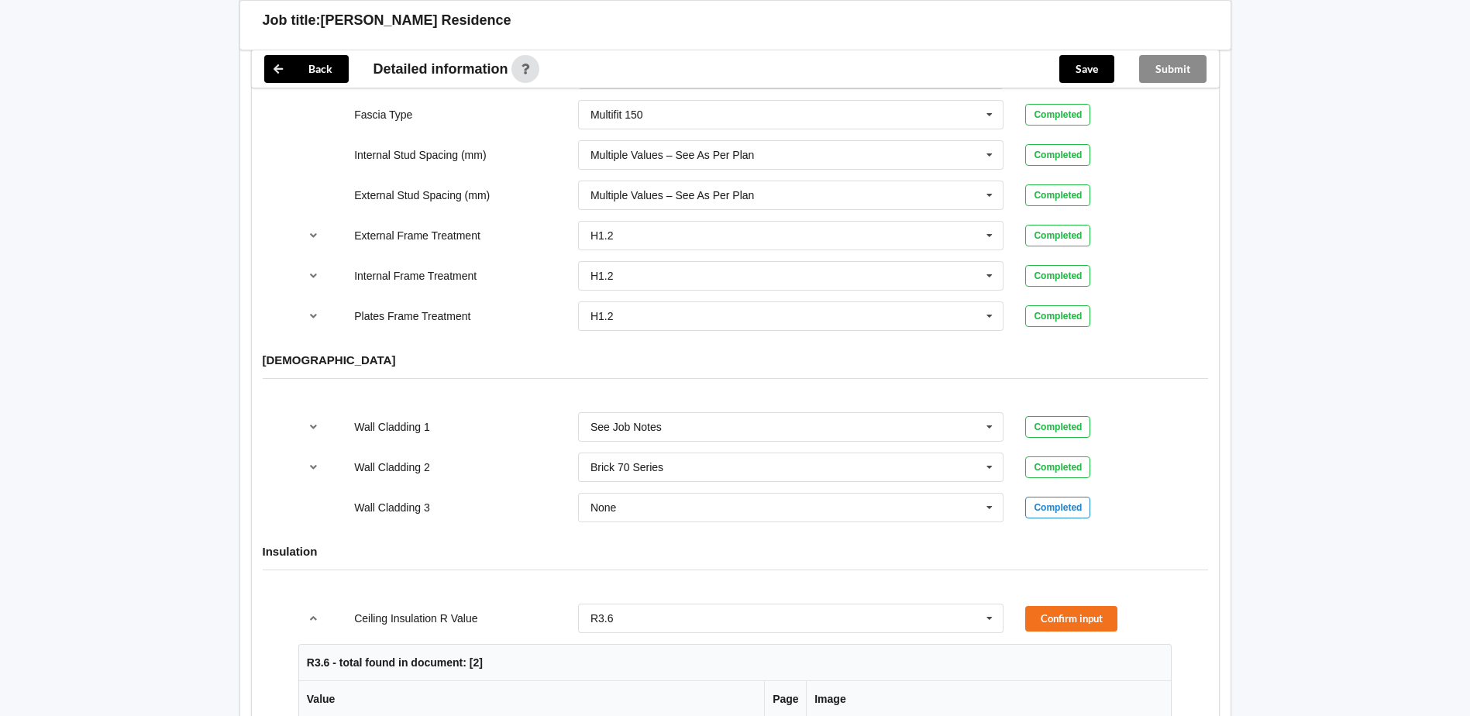
scroll to position [1886, 0]
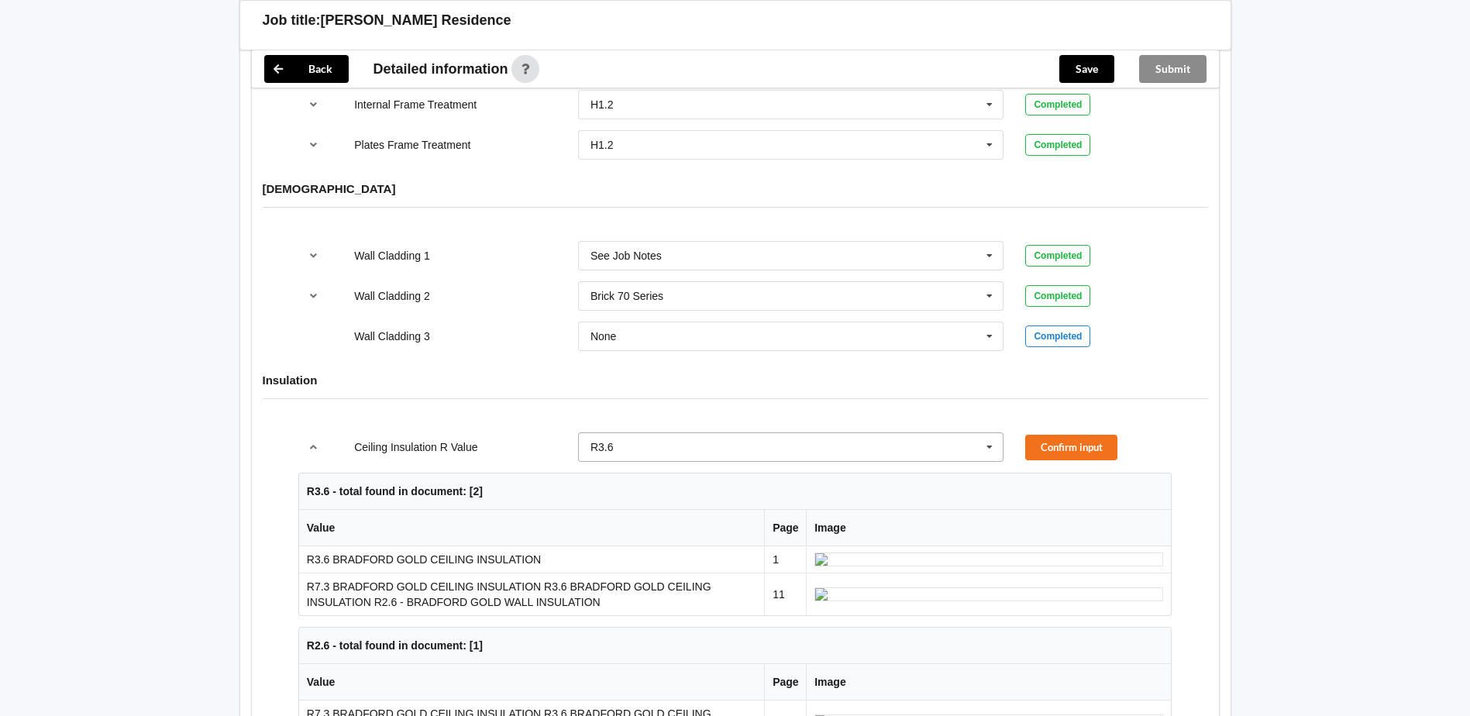
click at [676, 433] on input "text" at bounding box center [792, 447] width 425 height 28
type input "R3.6 & R7.3"
click at [1059, 435] on button "Confirm input" at bounding box center [1071, 448] width 92 height 26
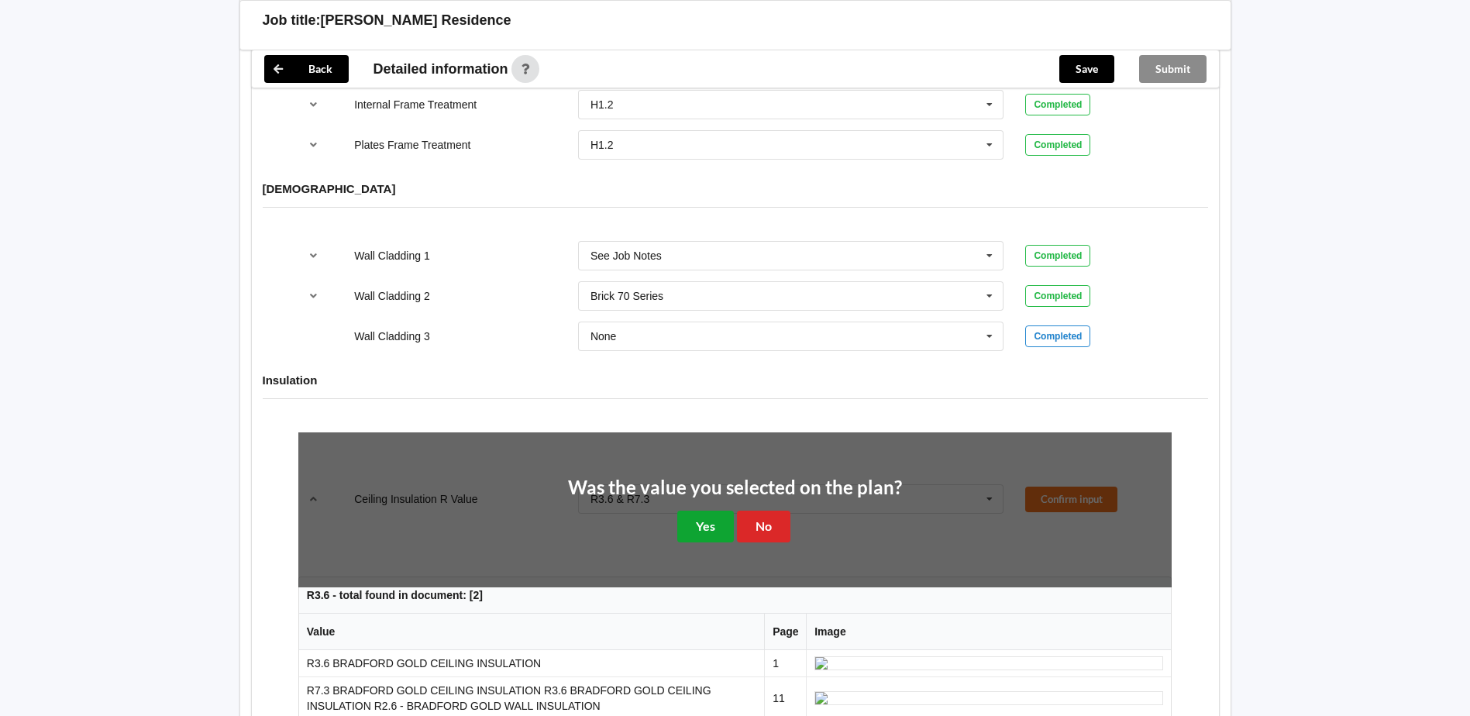
click at [714, 511] on button "Yes" at bounding box center [705, 527] width 57 height 32
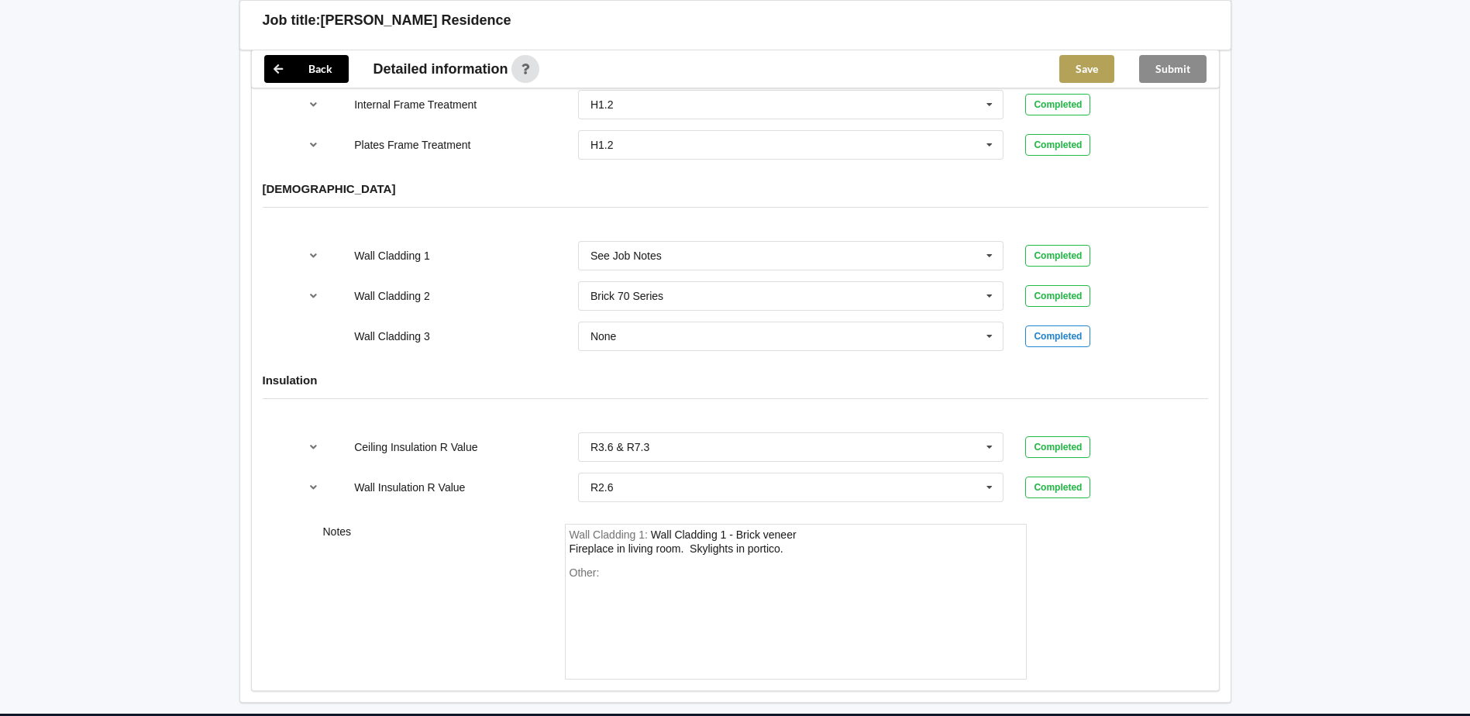
click at [1087, 64] on button "Save" at bounding box center [1087, 69] width 55 height 28
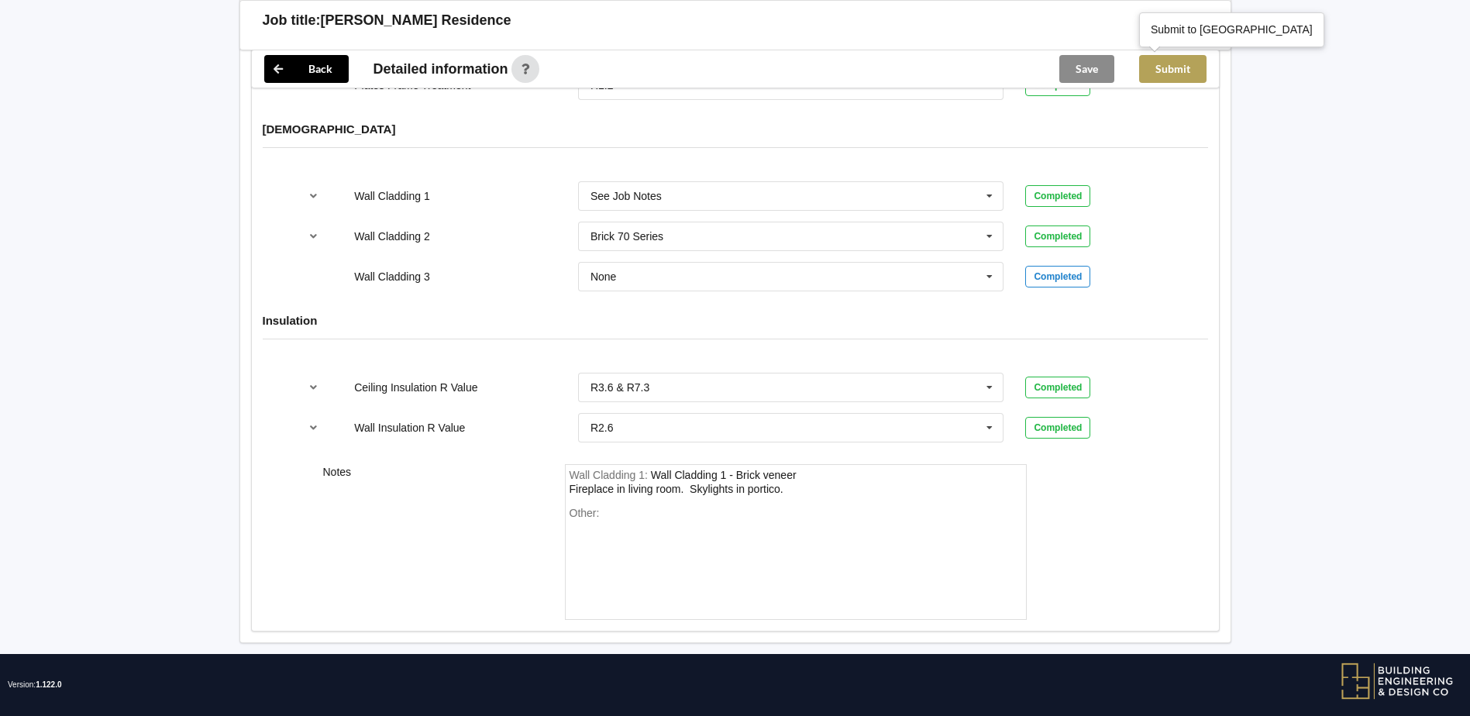
click at [1166, 64] on button "Submit" at bounding box center [1172, 69] width 67 height 28
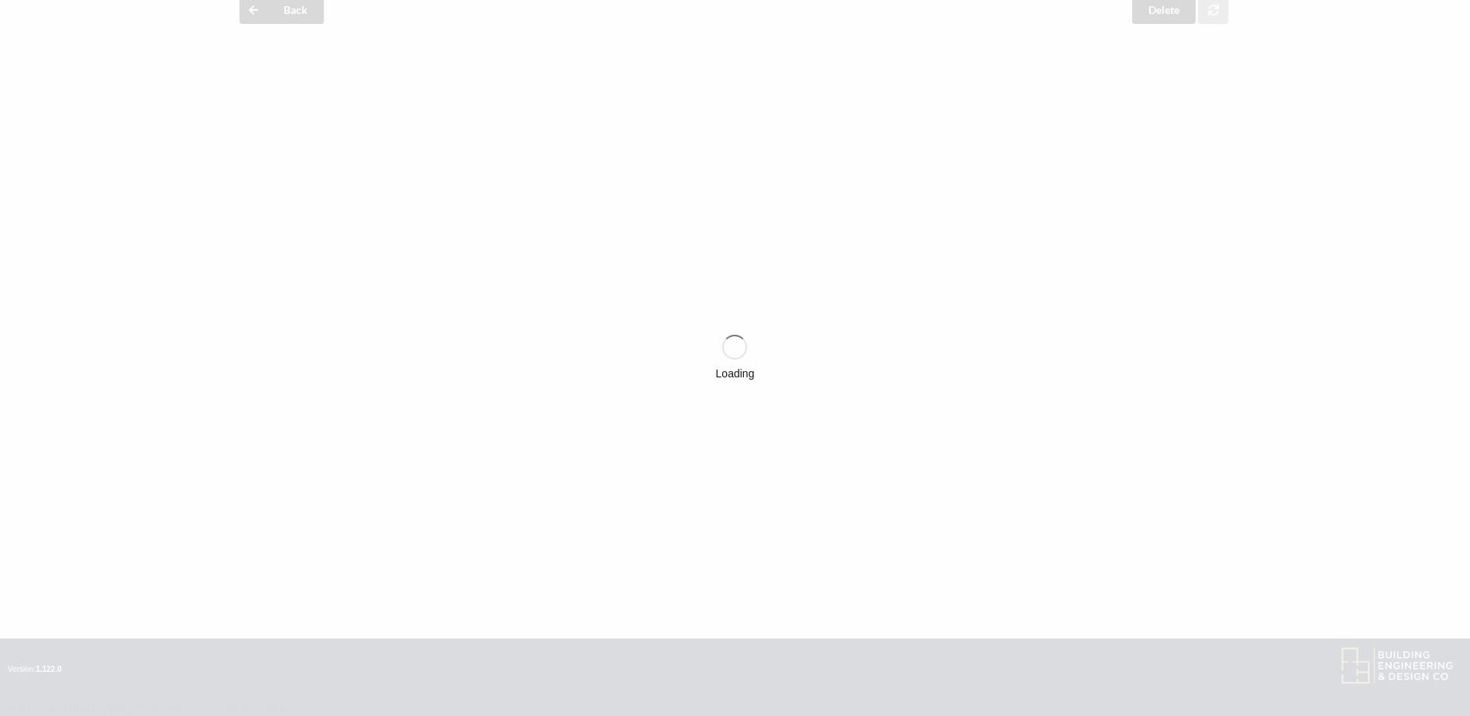
scroll to position [1874, 0]
